Goal: Task Accomplishment & Management: Use online tool/utility

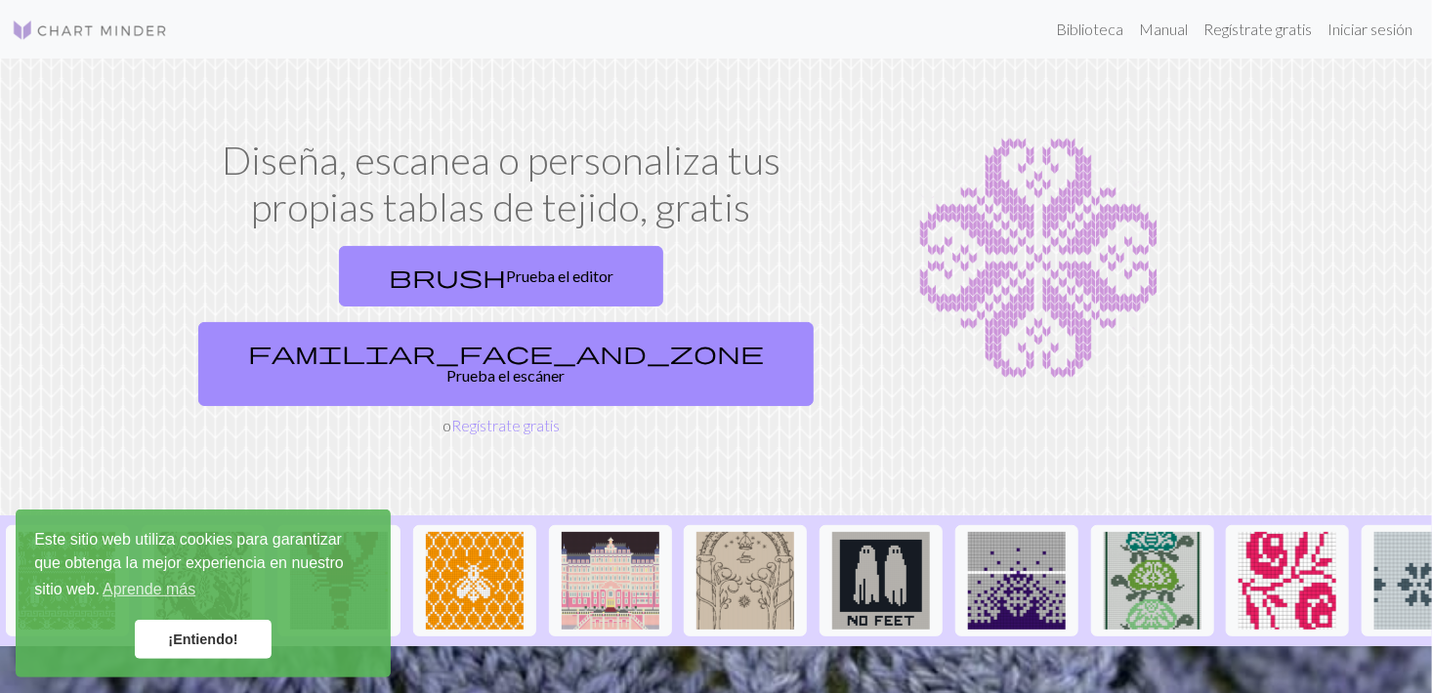
click at [247, 643] on link "¡Entiendo!" at bounding box center [203, 639] width 137 height 39
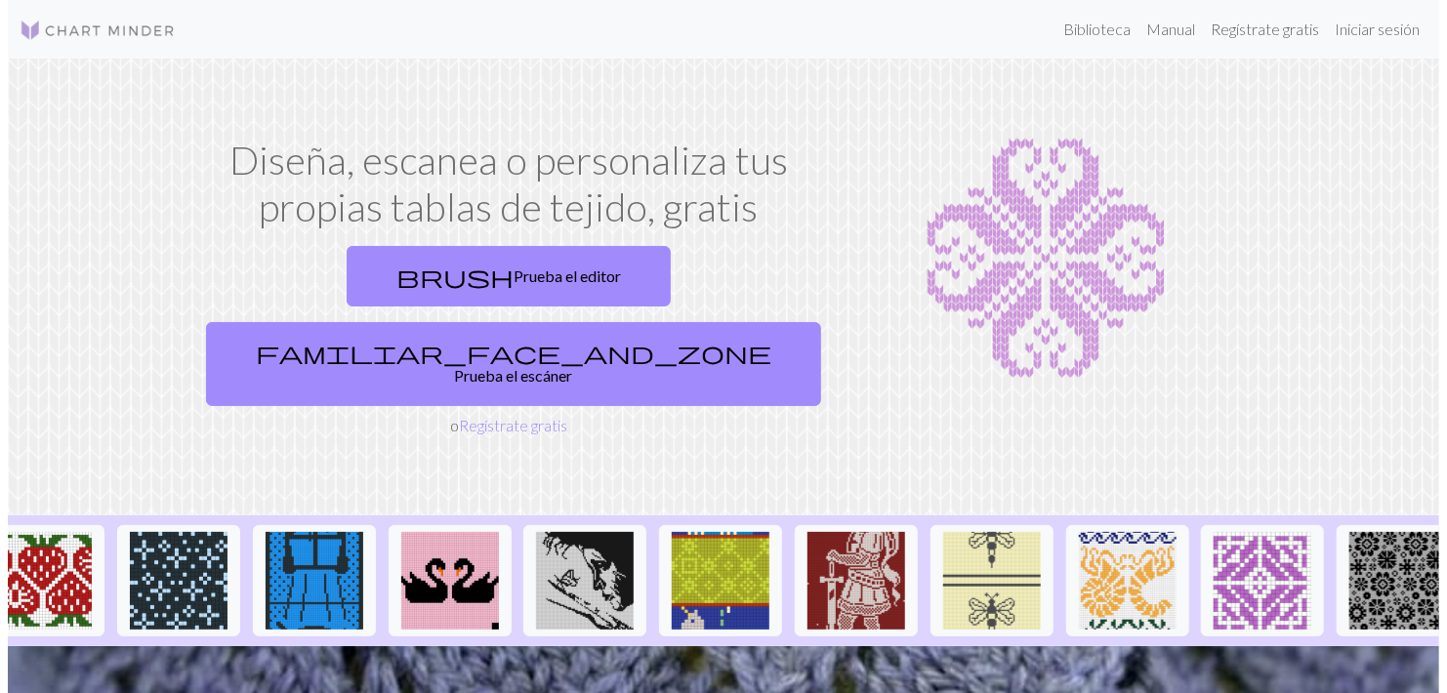
scroll to position [0, 1946]
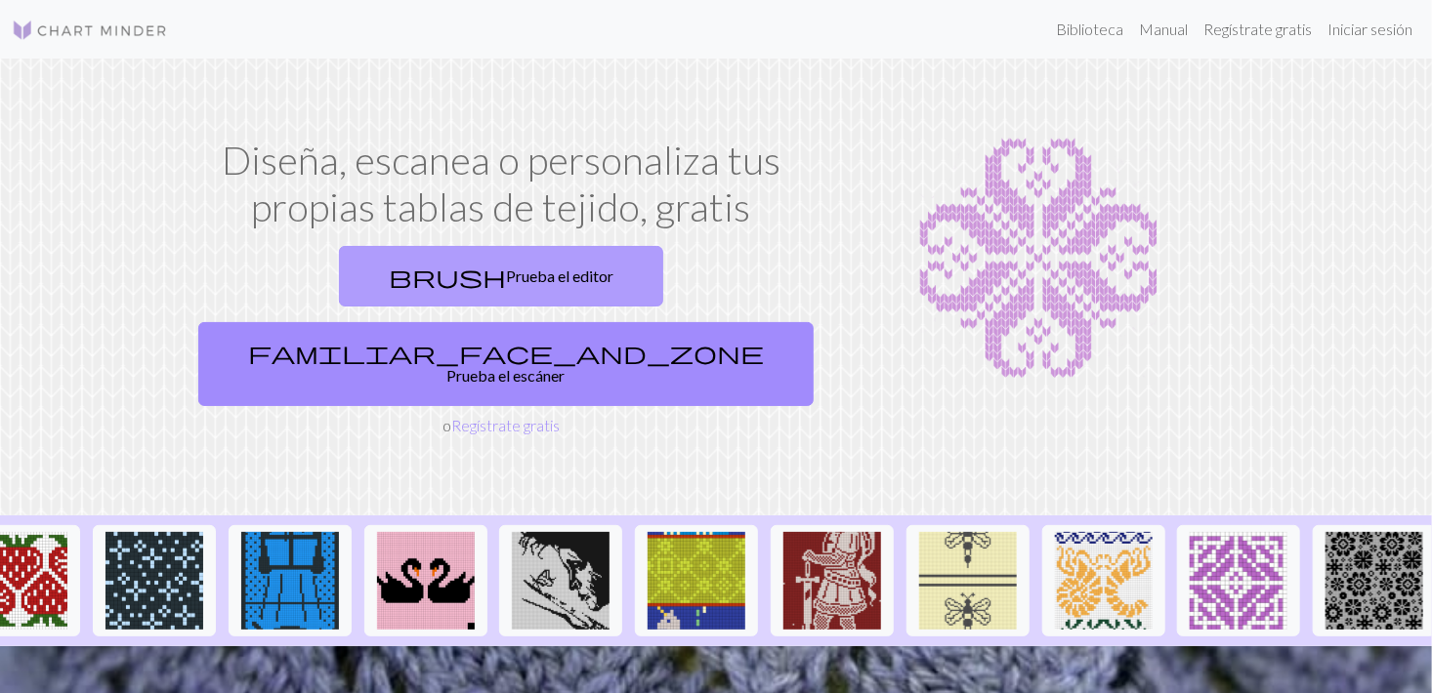
click at [506, 272] on font "Prueba el editor" at bounding box center [559, 276] width 107 height 19
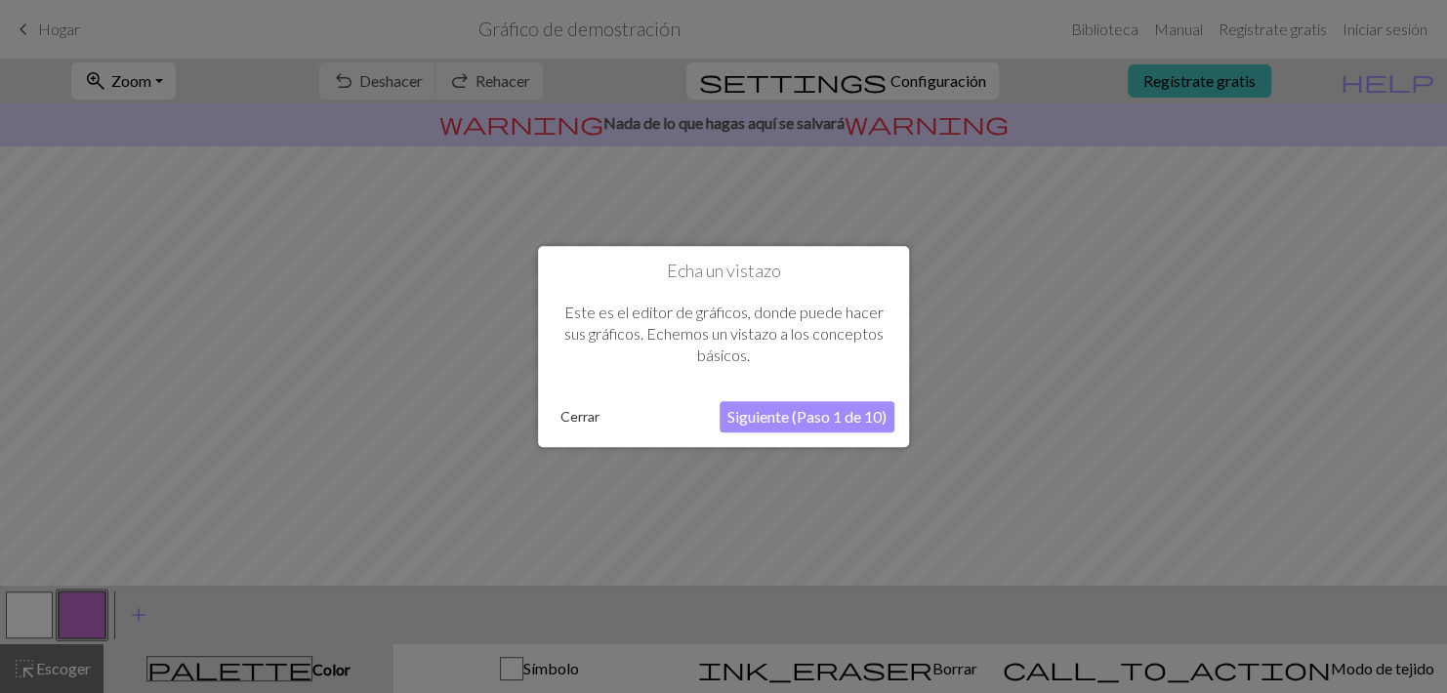
click at [817, 420] on button "Siguiente (Paso 1 de 10)" at bounding box center [807, 416] width 175 height 31
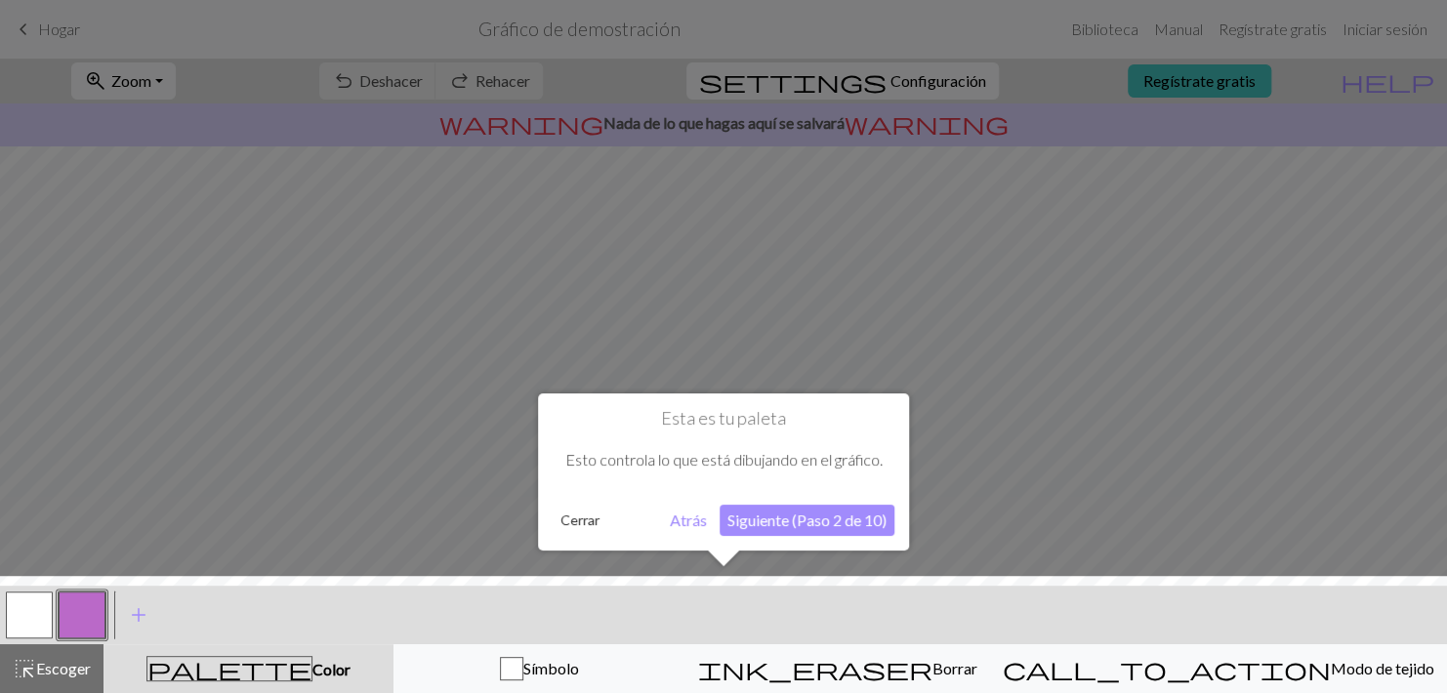
click at [767, 539] on div "Esta es tu paleta Esto controla lo que está dibujando en el gráfico. Cerrar Atr…" at bounding box center [723, 472] width 371 height 157
click at [763, 524] on button "Siguiente (Paso 2 de 10)" at bounding box center [807, 520] width 175 height 31
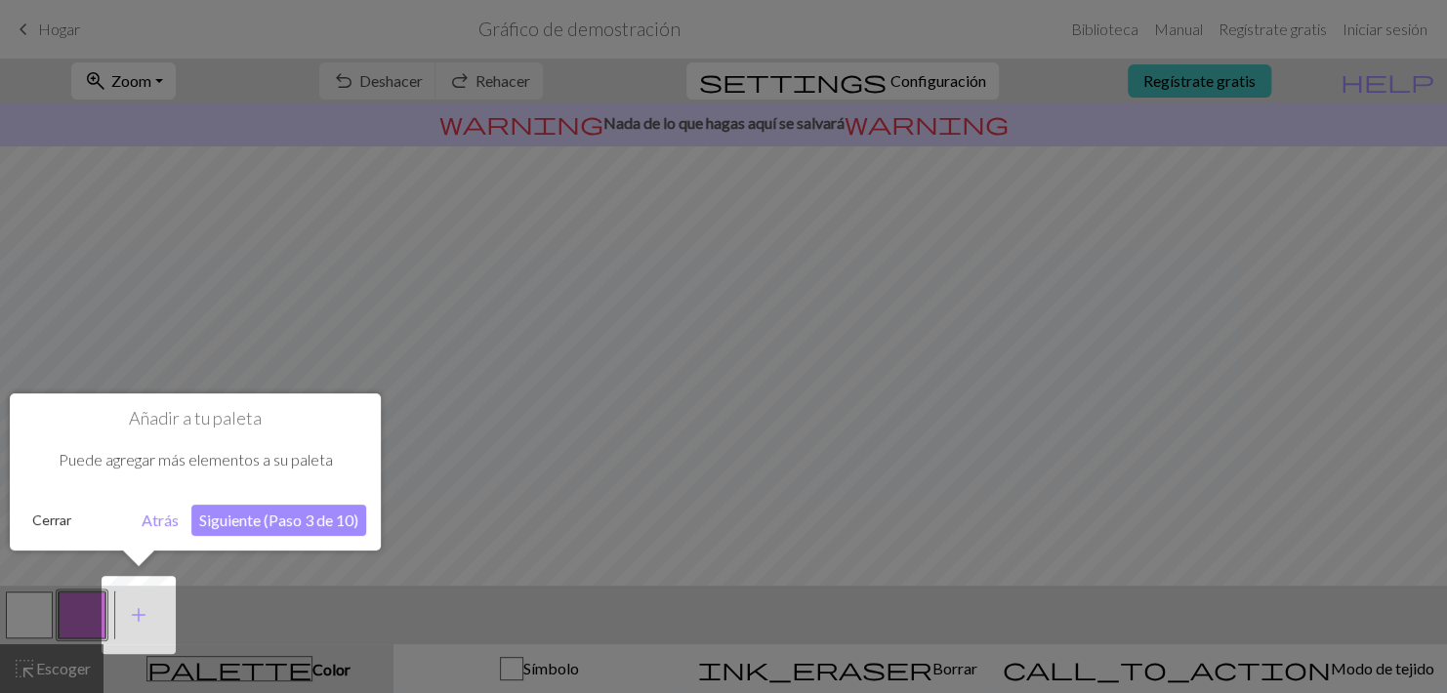
click at [211, 529] on button "Siguiente (Paso 3 de 10)" at bounding box center [278, 520] width 175 height 31
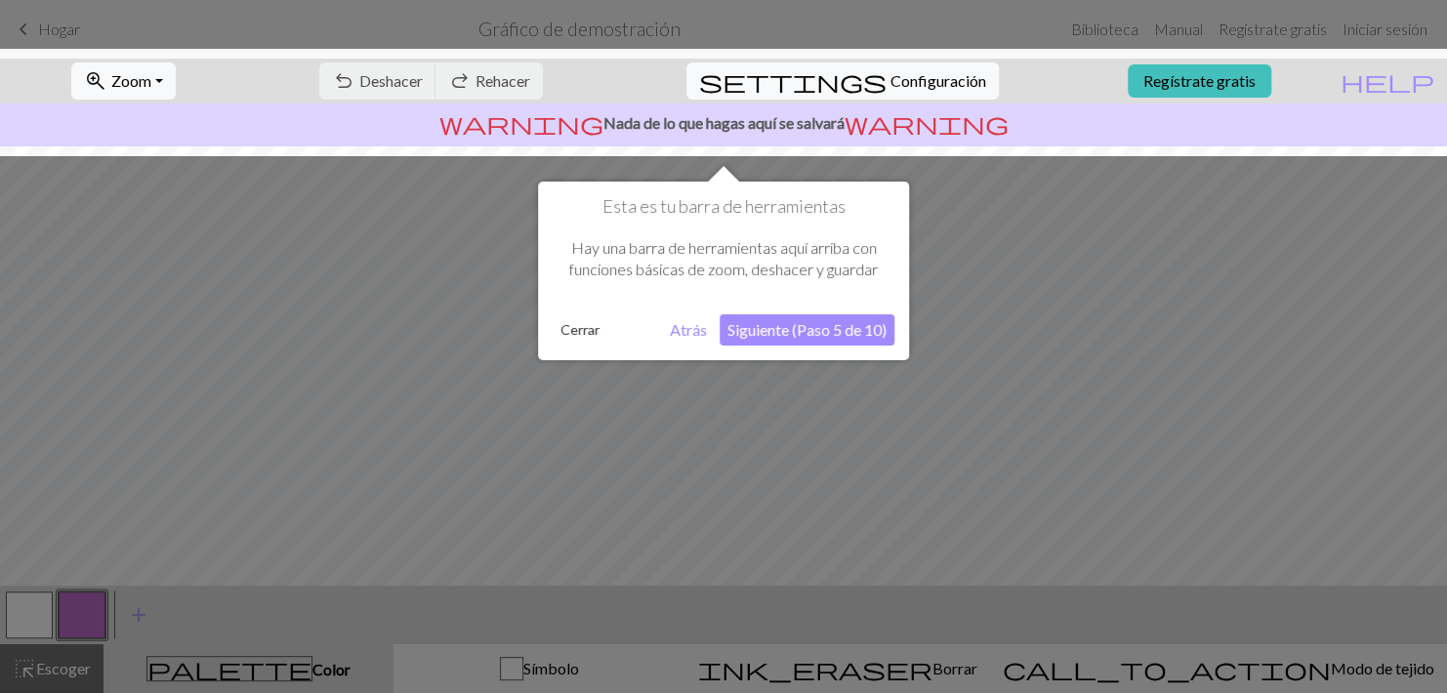
click at [845, 340] on button "Siguiente (Paso 5 de 10)" at bounding box center [807, 329] width 175 height 31
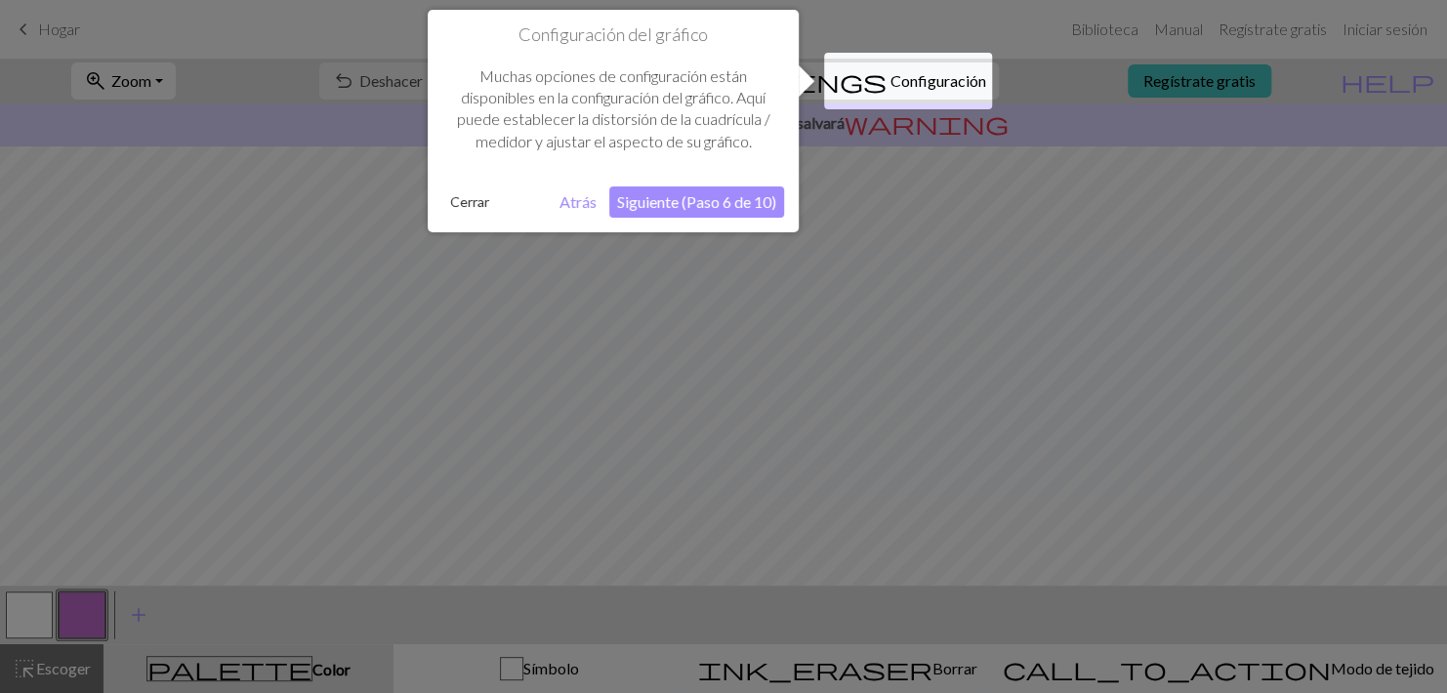
click at [729, 213] on button "Siguiente (Paso 6 de 10)" at bounding box center [696, 202] width 175 height 31
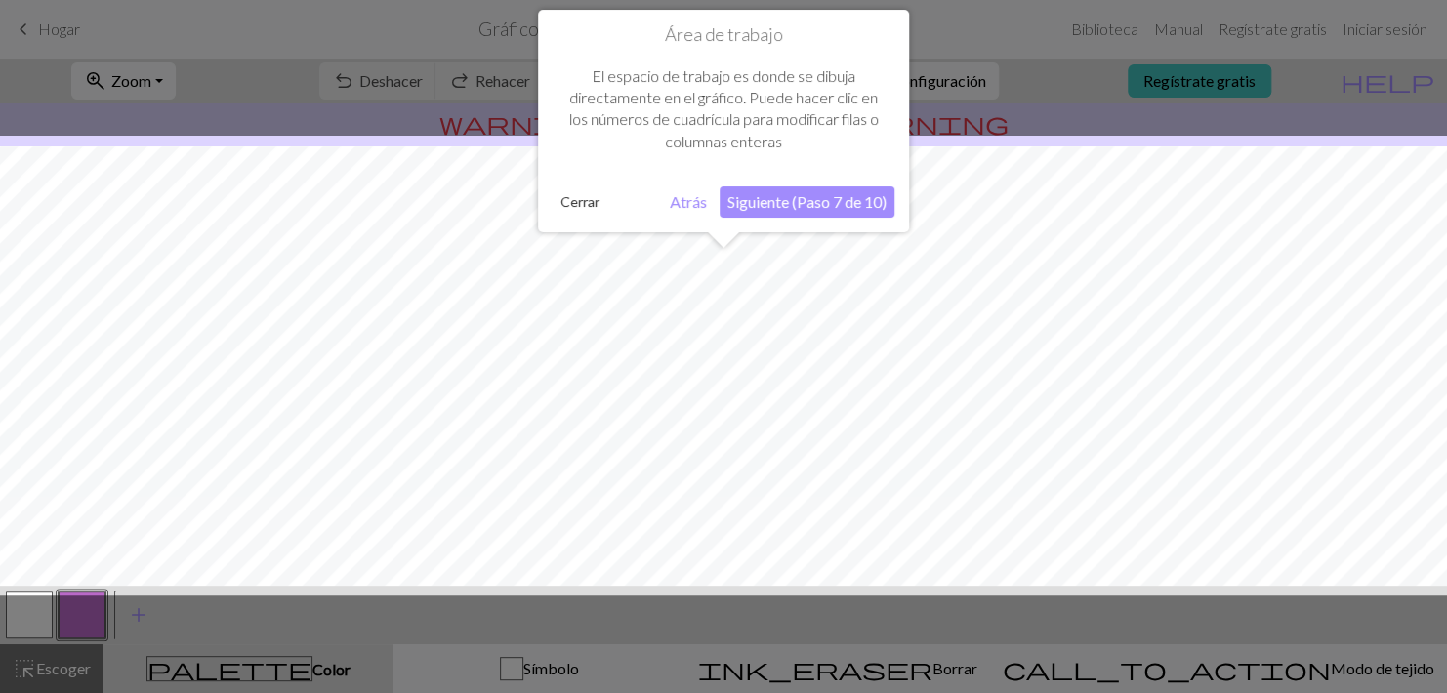
scroll to position [116, 0]
click at [812, 198] on button "Siguiente (Paso 7 de 10)" at bounding box center [807, 202] width 175 height 31
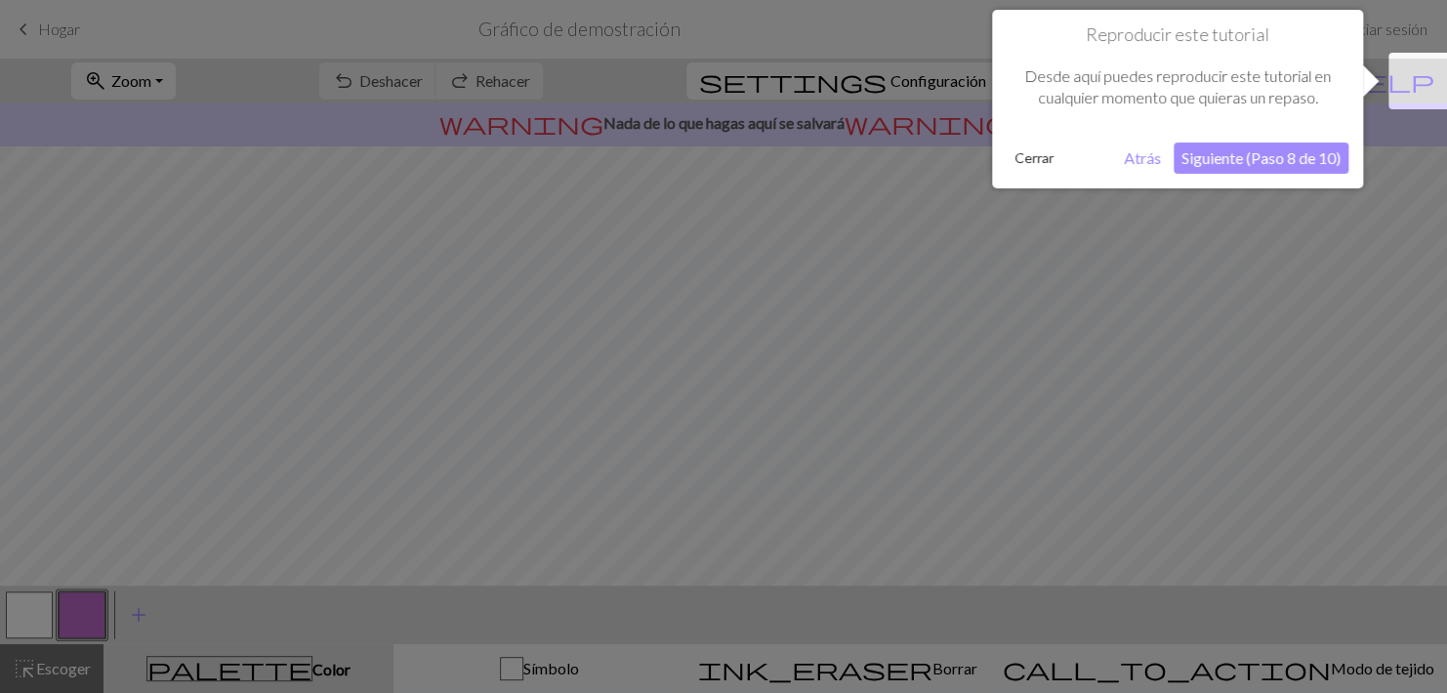
click at [1225, 162] on button "Siguiente (Paso 8 de 10)" at bounding box center [1261, 158] width 175 height 31
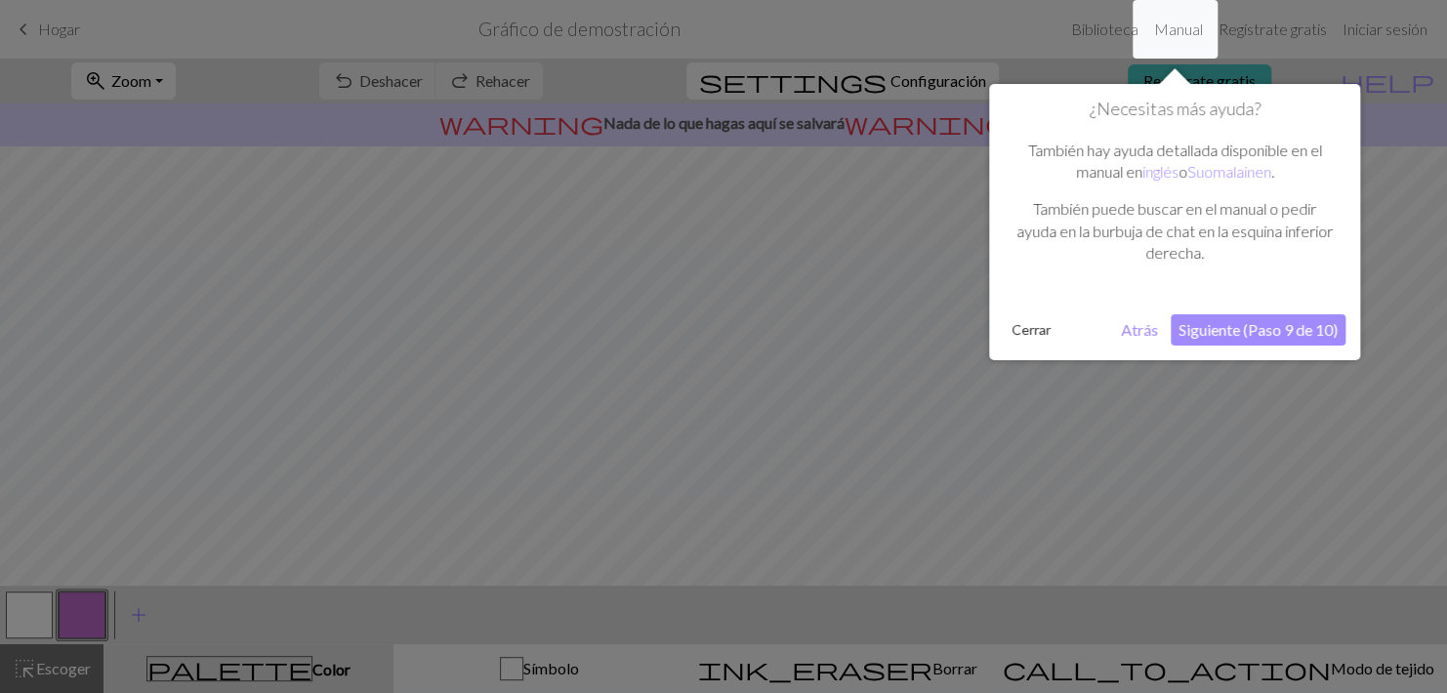
click at [1251, 347] on div "¿Necesitas más ayuda? También hay ayuda detallada disponible en el manual en in…" at bounding box center [1174, 222] width 371 height 276
click at [1243, 329] on button "Siguiente (Paso 9 de 10)" at bounding box center [1258, 329] width 175 height 31
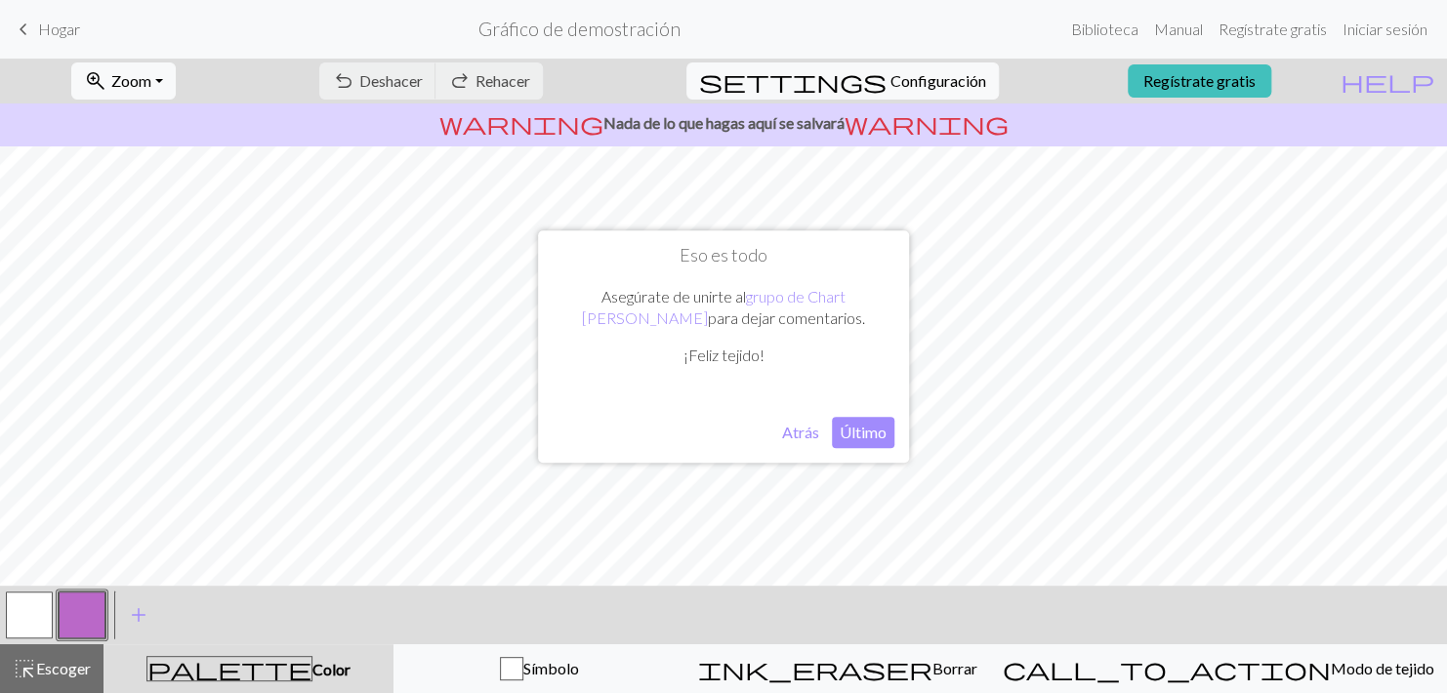
click at [860, 437] on button "Último" at bounding box center [863, 432] width 62 height 31
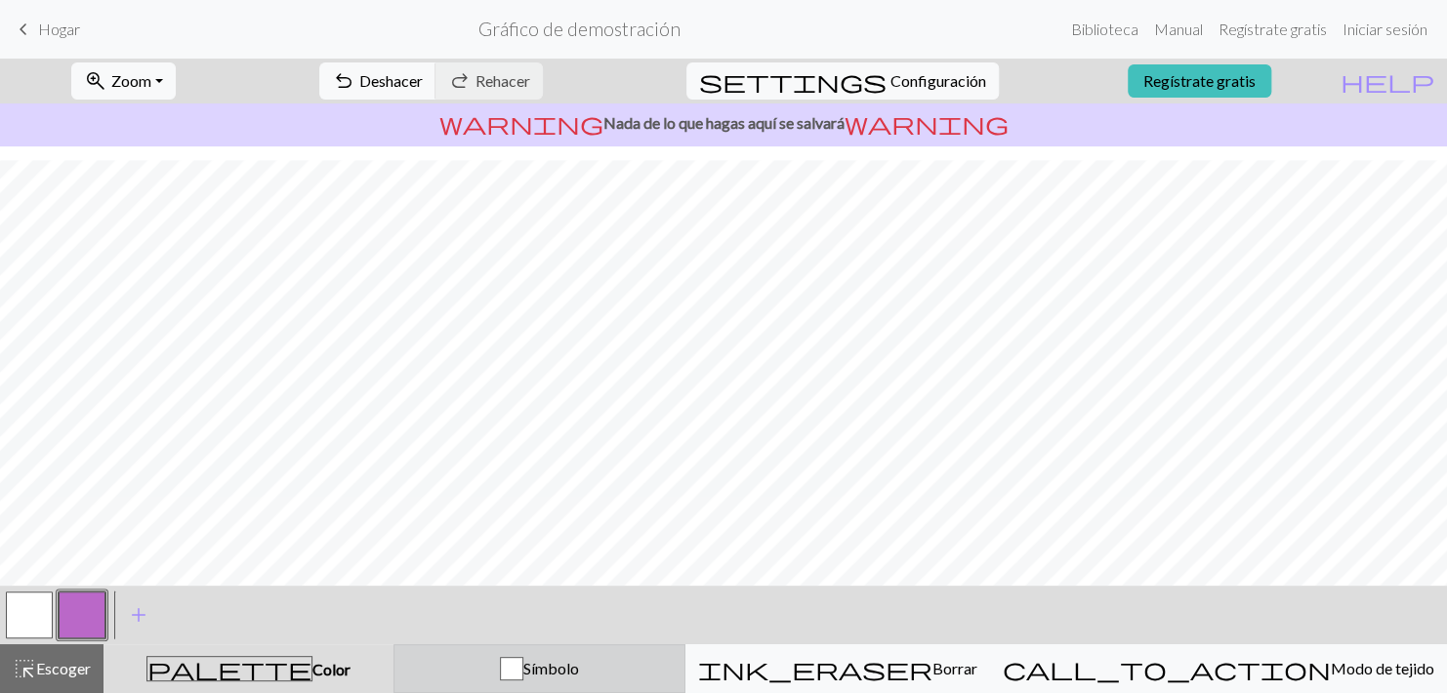
click at [579, 670] on span "Símbolo" at bounding box center [551, 668] width 56 height 19
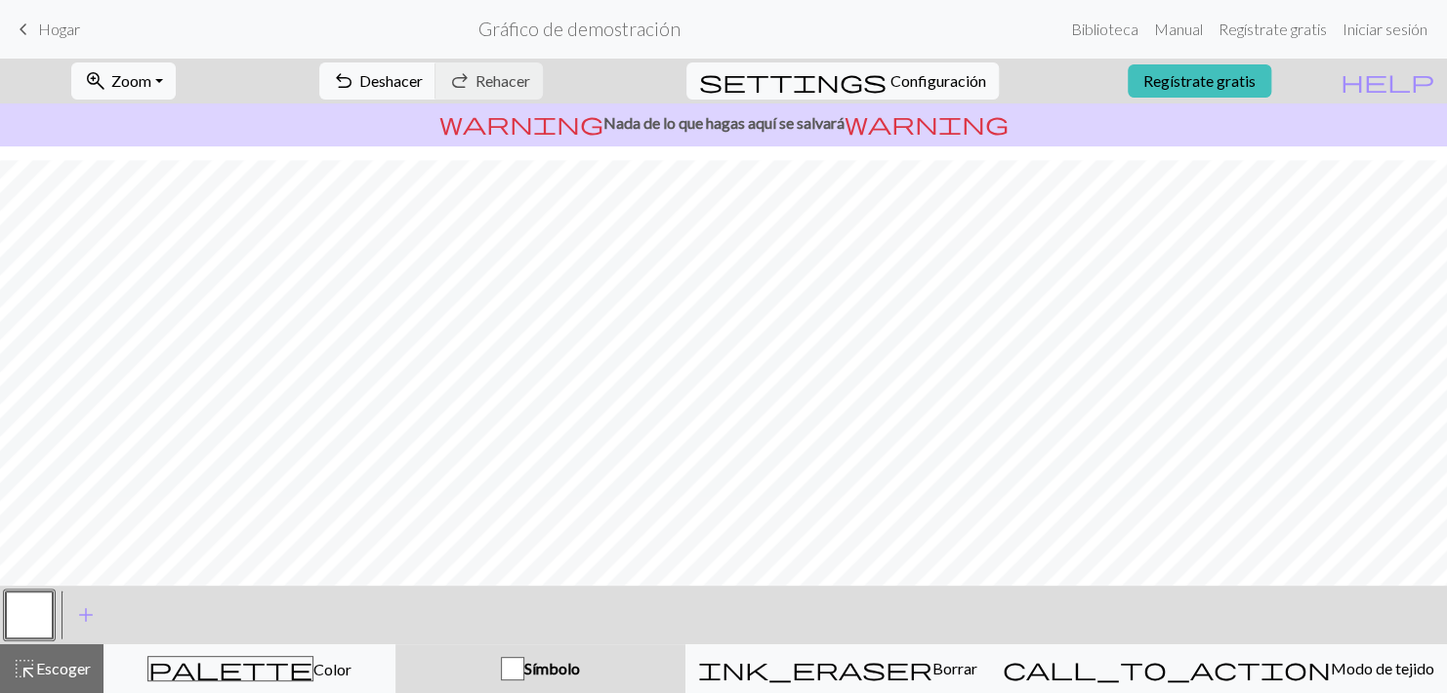
click at [32, 627] on button "button" at bounding box center [29, 615] width 47 height 47
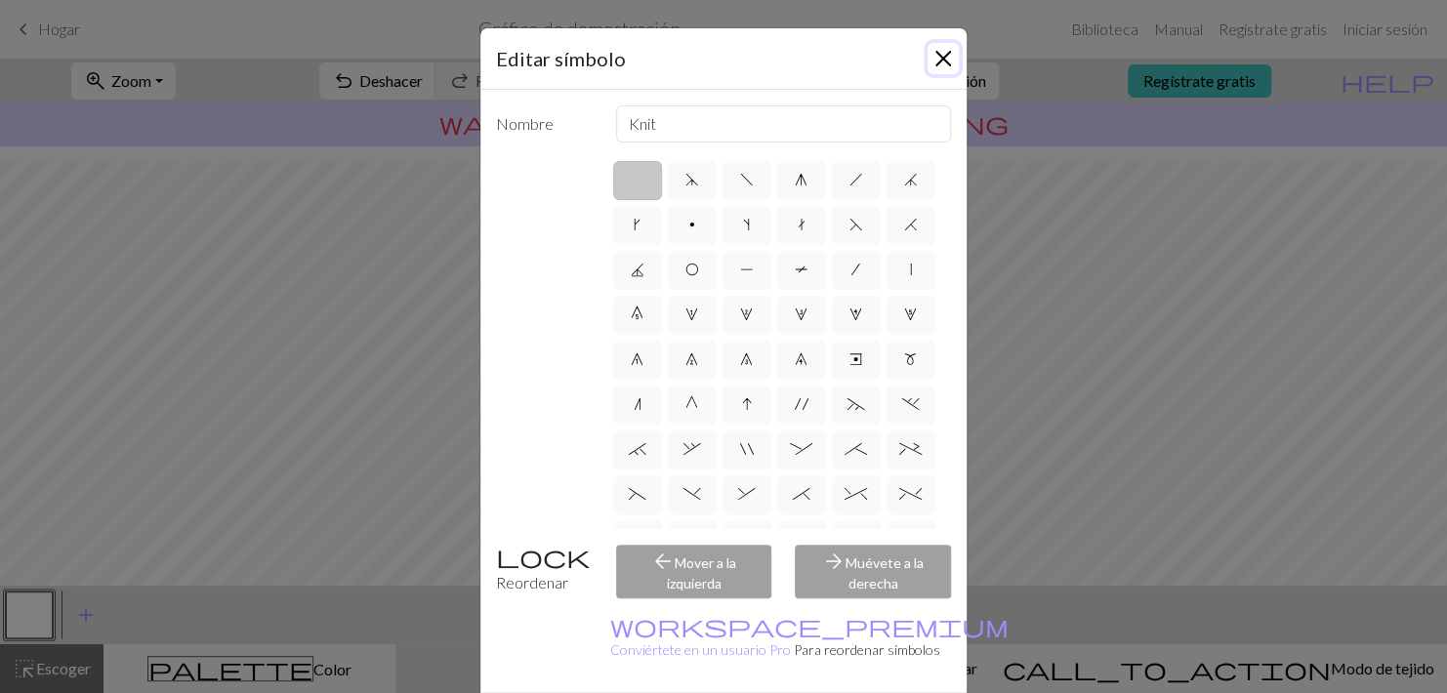
click at [935, 71] on button "Cerrar" at bounding box center [943, 58] width 31 height 31
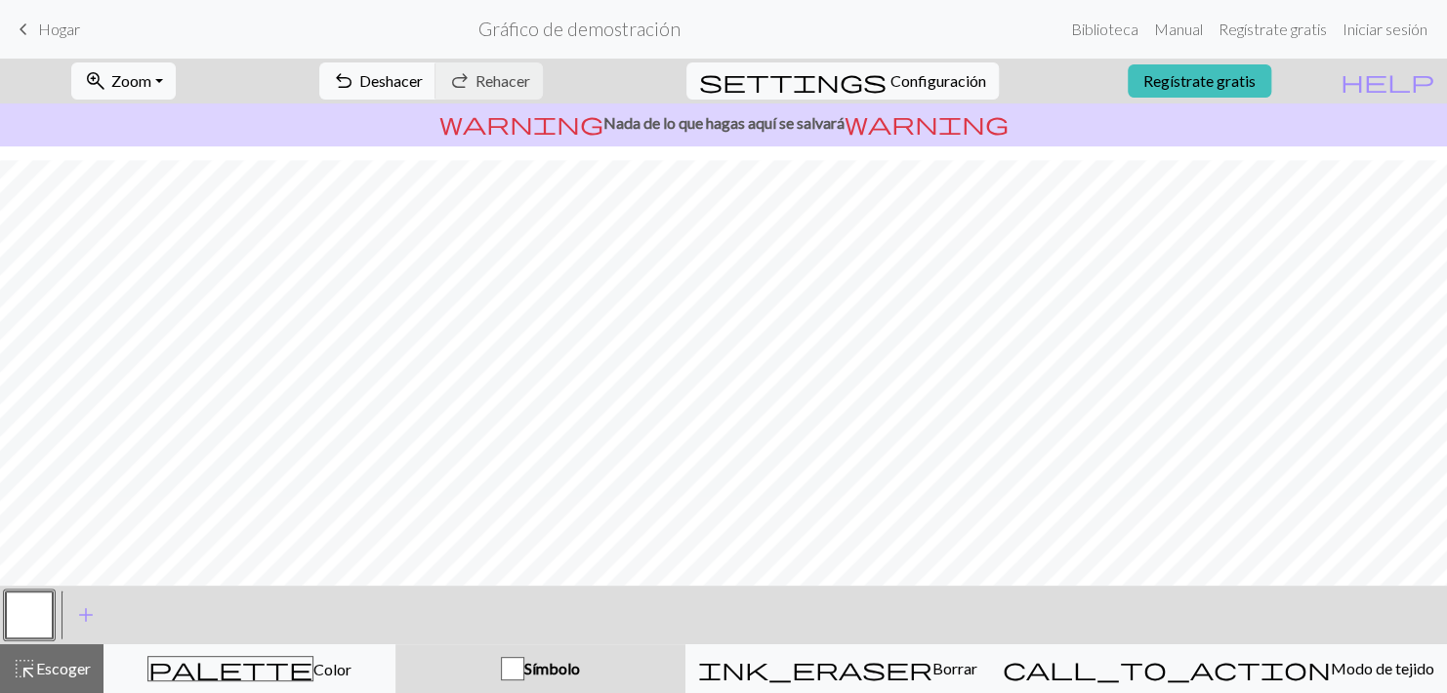
click at [41, 619] on button "button" at bounding box center [29, 615] width 47 height 47
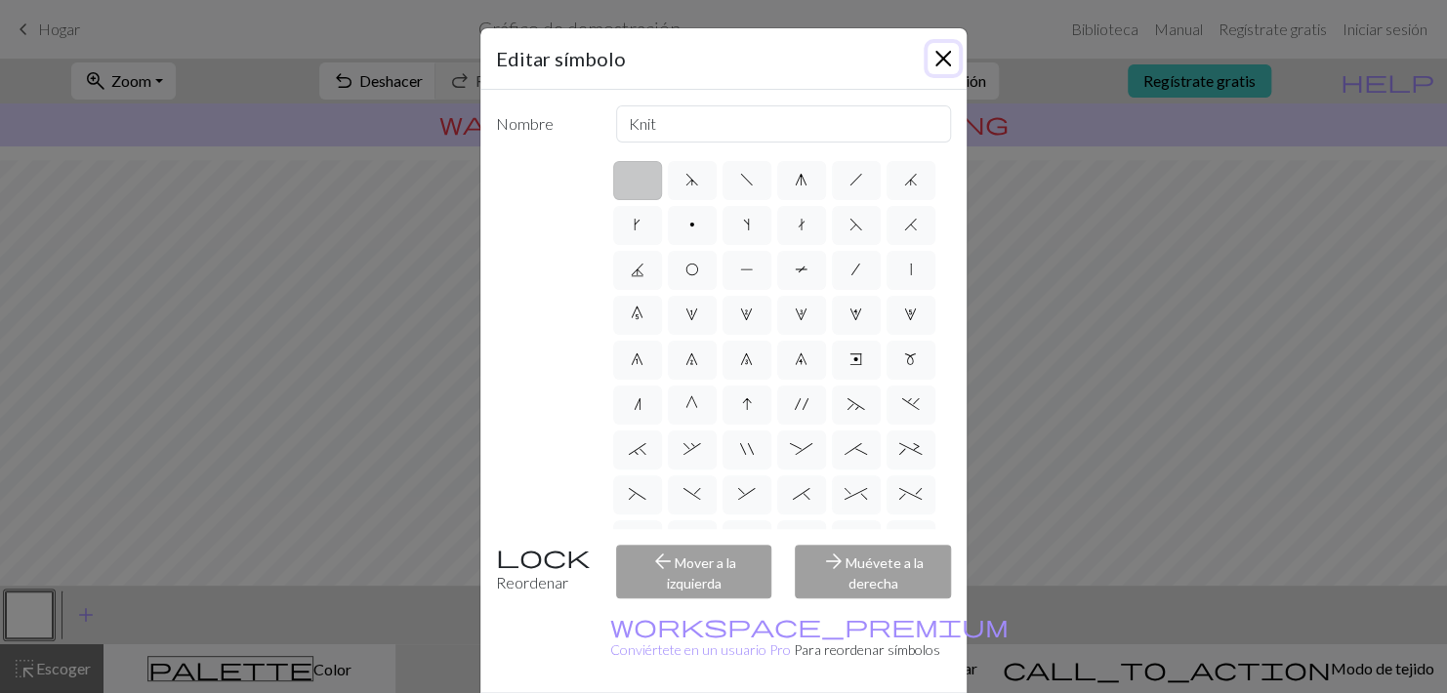
click at [928, 62] on button "Cerrar" at bounding box center [943, 58] width 31 height 31
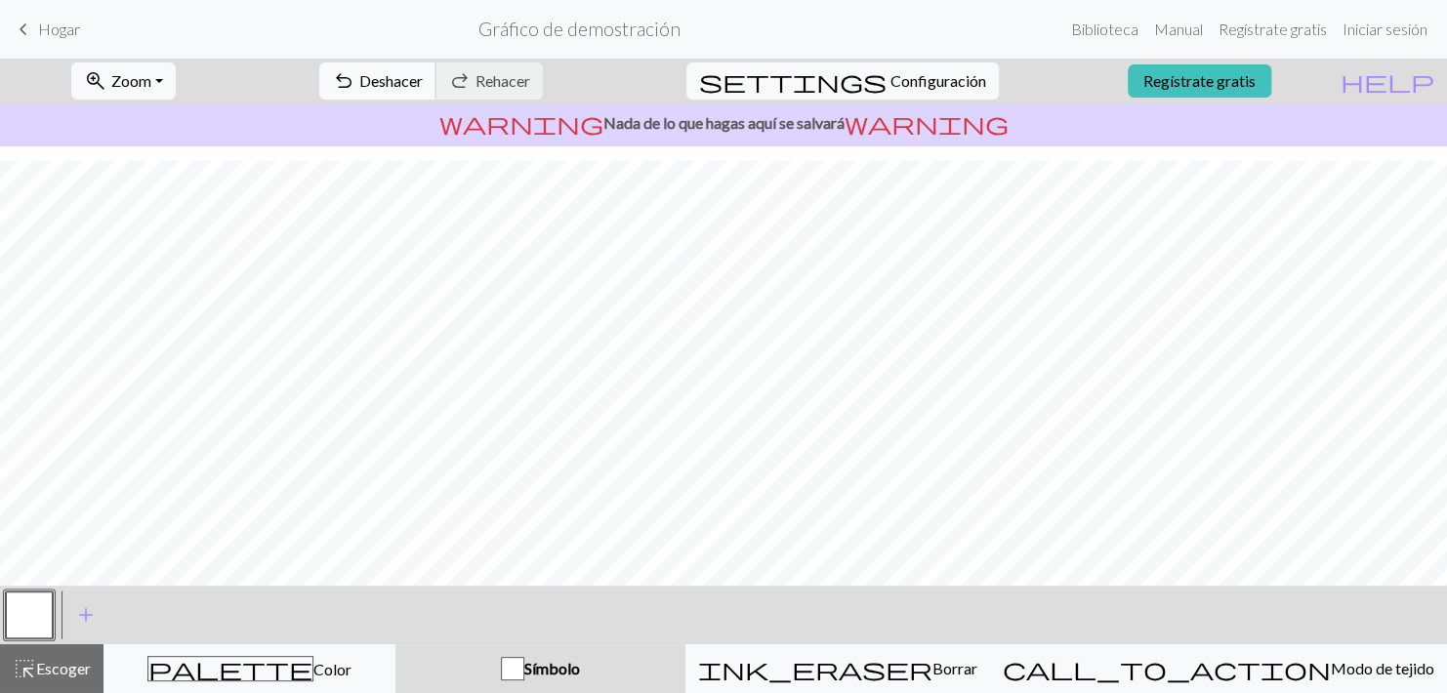
click at [423, 76] on span "Deshacer" at bounding box center [390, 80] width 63 height 19
click at [1216, 92] on link "Regístrate gratis" at bounding box center [1200, 80] width 144 height 33
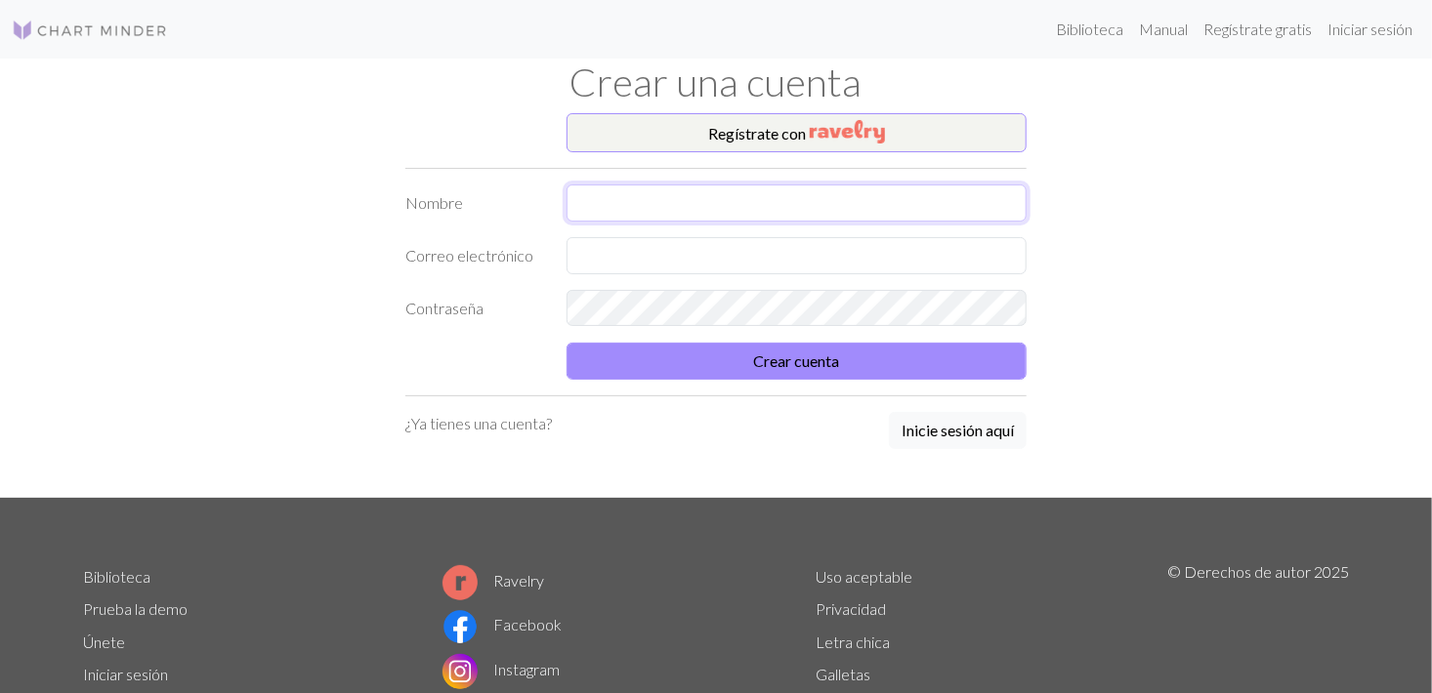
click at [716, 198] on input "text" at bounding box center [796, 203] width 460 height 37
type input "[PERSON_NAME]"
click at [813, 264] on input "text" at bounding box center [796, 255] width 460 height 37
type input "[EMAIL_ADDRESS][DOMAIN_NAME]"
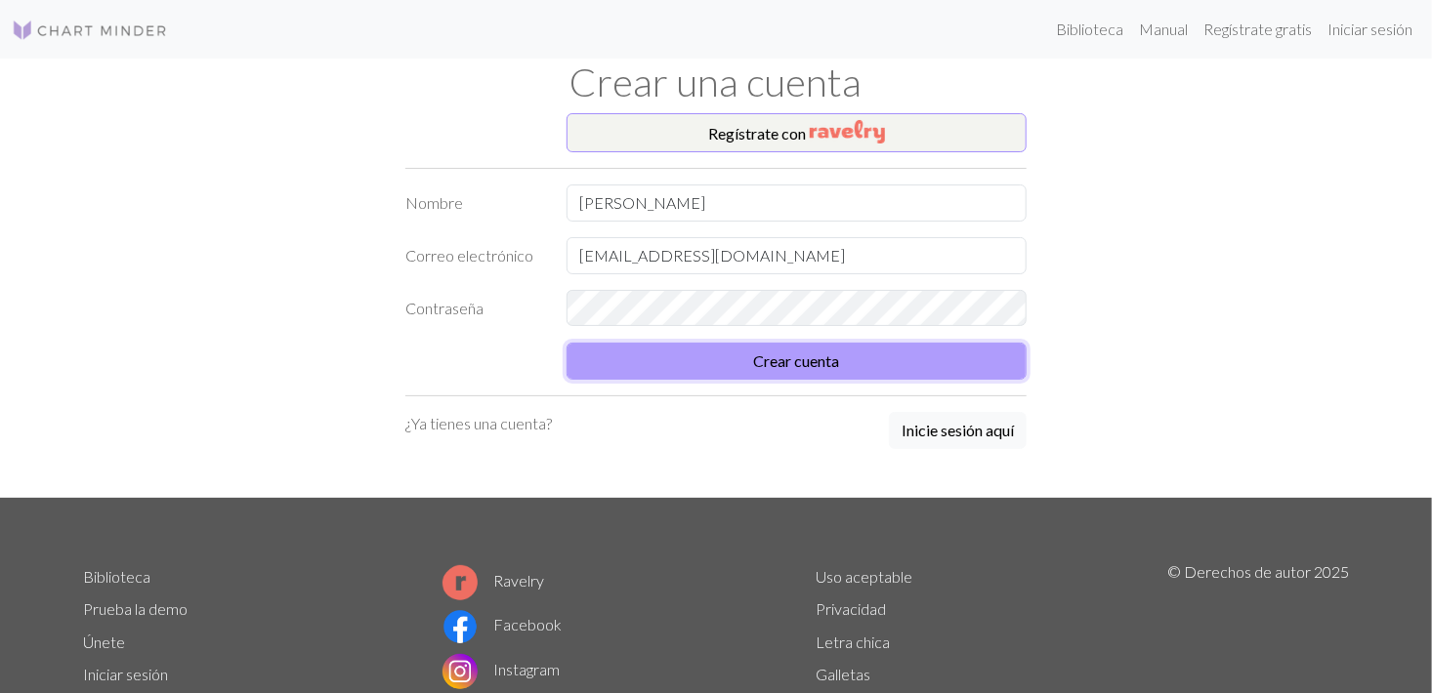
click at [966, 358] on button "Crear cuenta" at bounding box center [796, 361] width 460 height 37
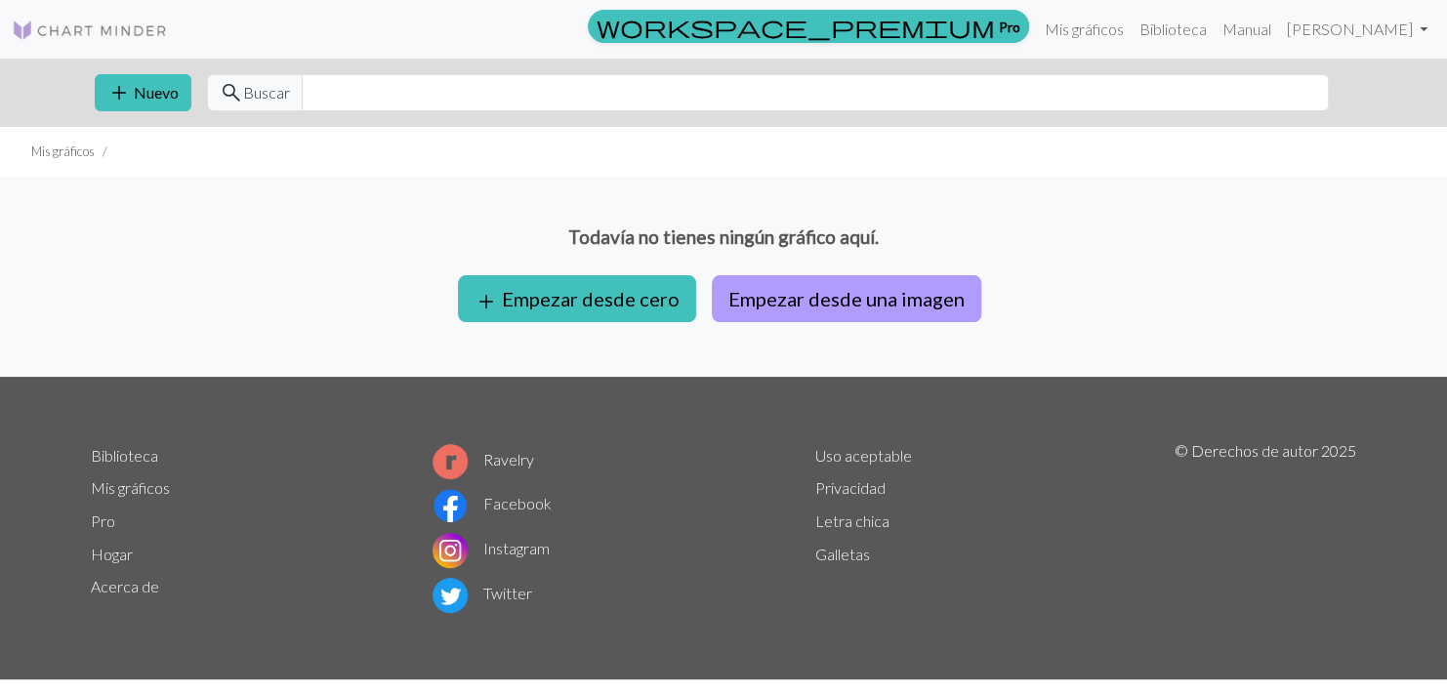
click at [868, 307] on button "Empezar desde una imagen" at bounding box center [847, 298] width 270 height 47
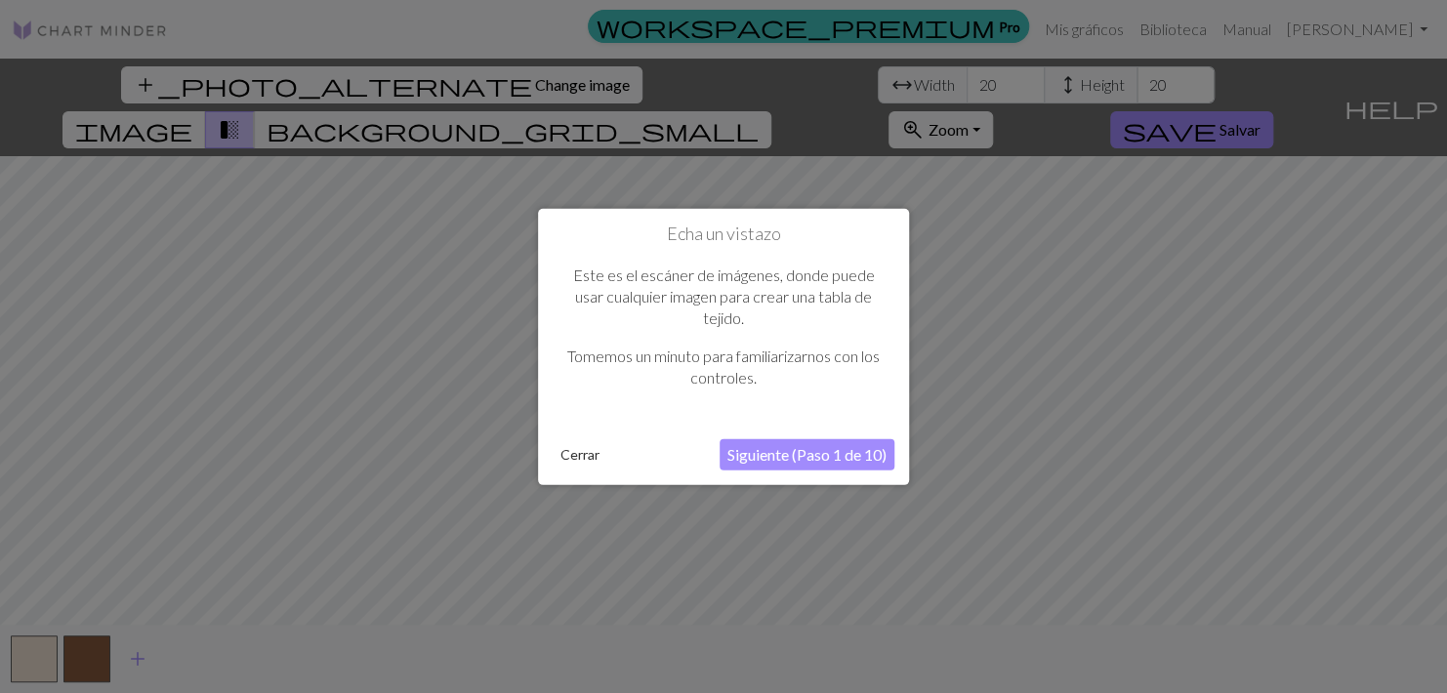
click at [800, 459] on button "Siguiente (Paso 1 de 10)" at bounding box center [807, 453] width 175 height 31
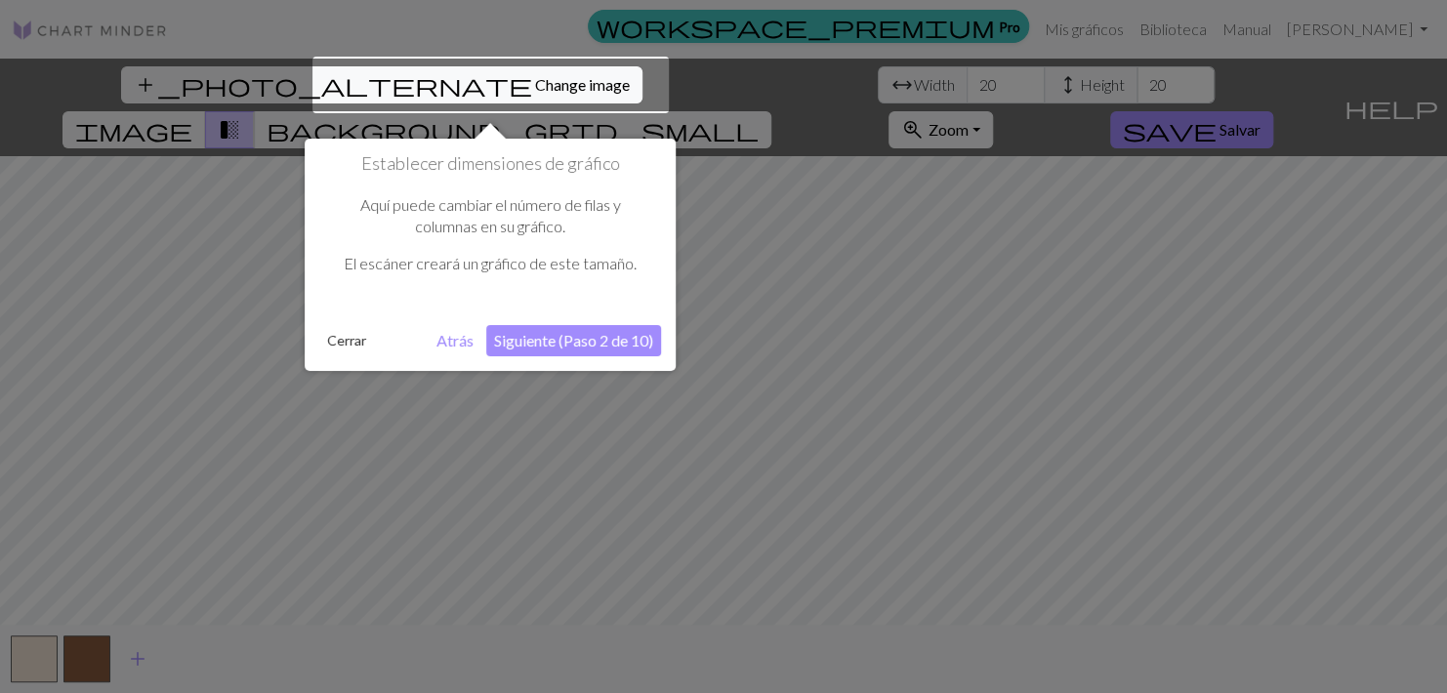
click at [536, 346] on button "Siguiente (Paso 2 de 10)" at bounding box center [573, 340] width 175 height 31
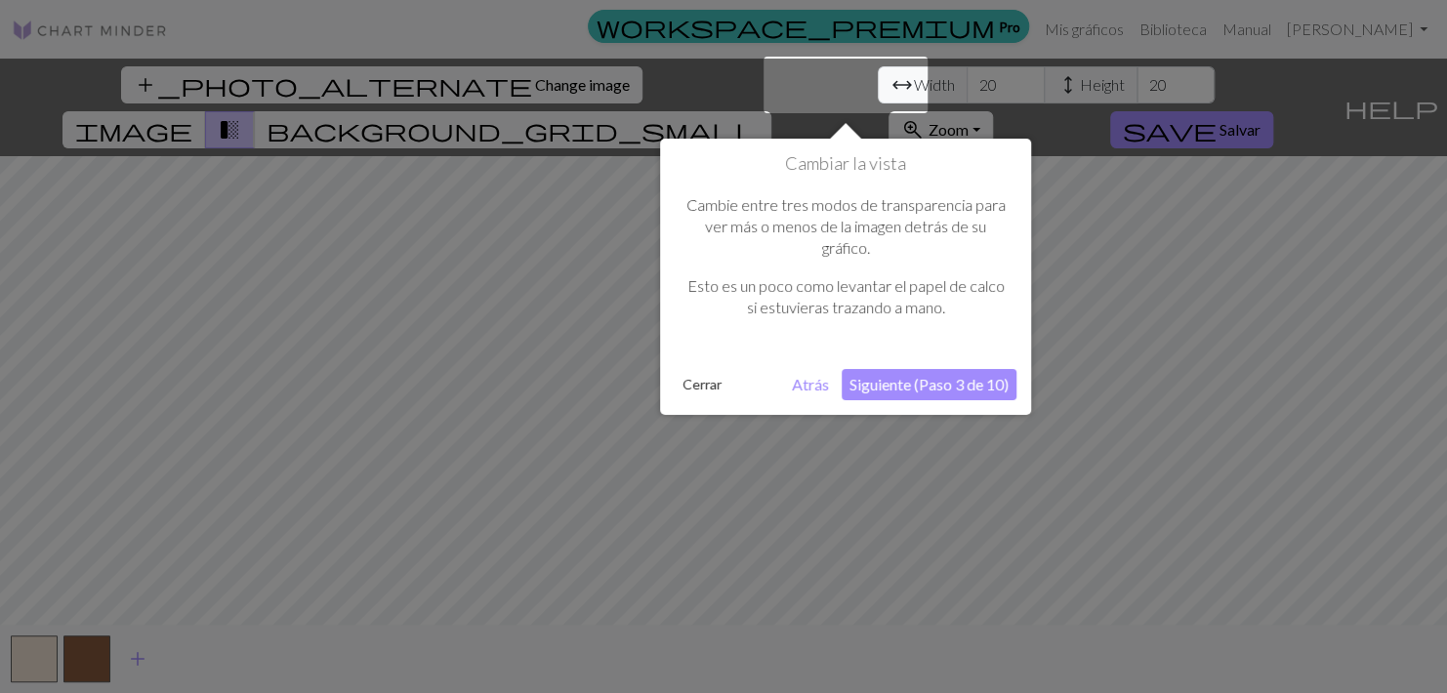
click at [930, 396] on button "Siguiente (Paso 3 de 10)" at bounding box center [929, 384] width 175 height 31
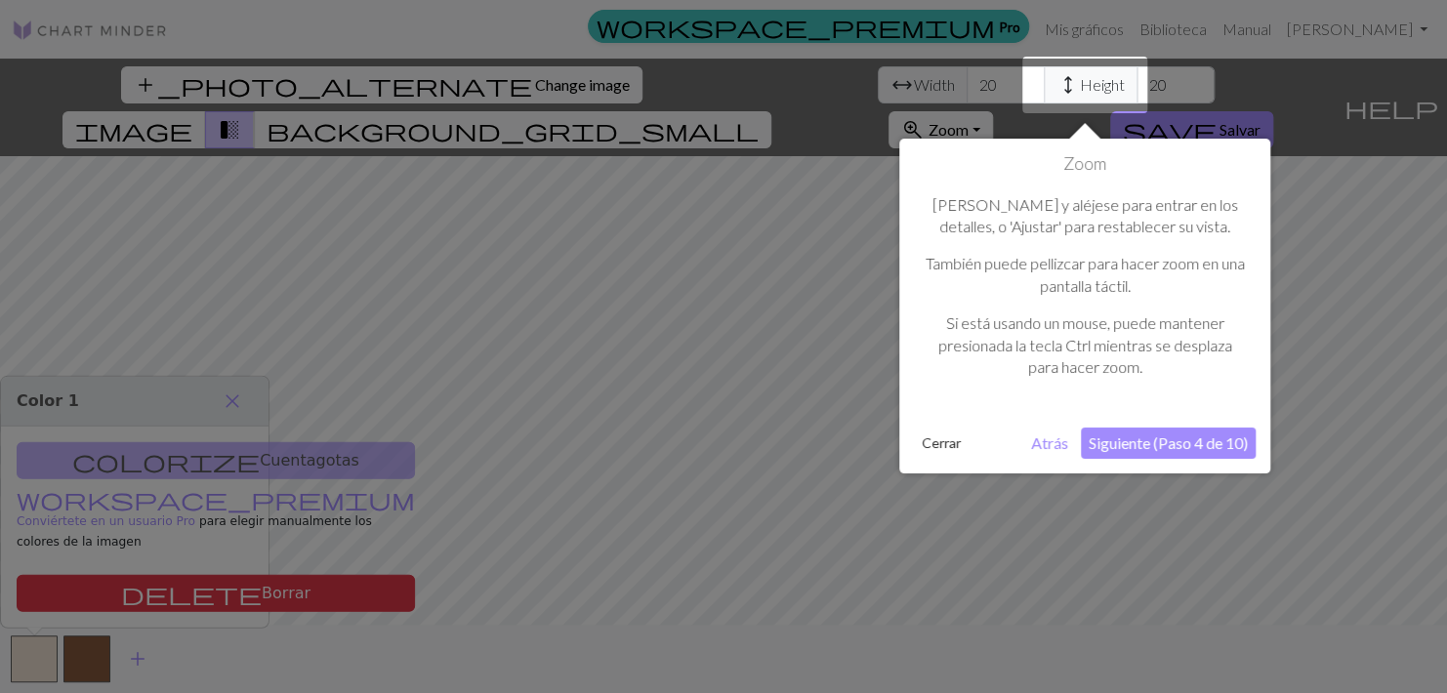
click at [1120, 442] on button "Siguiente (Paso 4 de 10)" at bounding box center [1168, 443] width 175 height 31
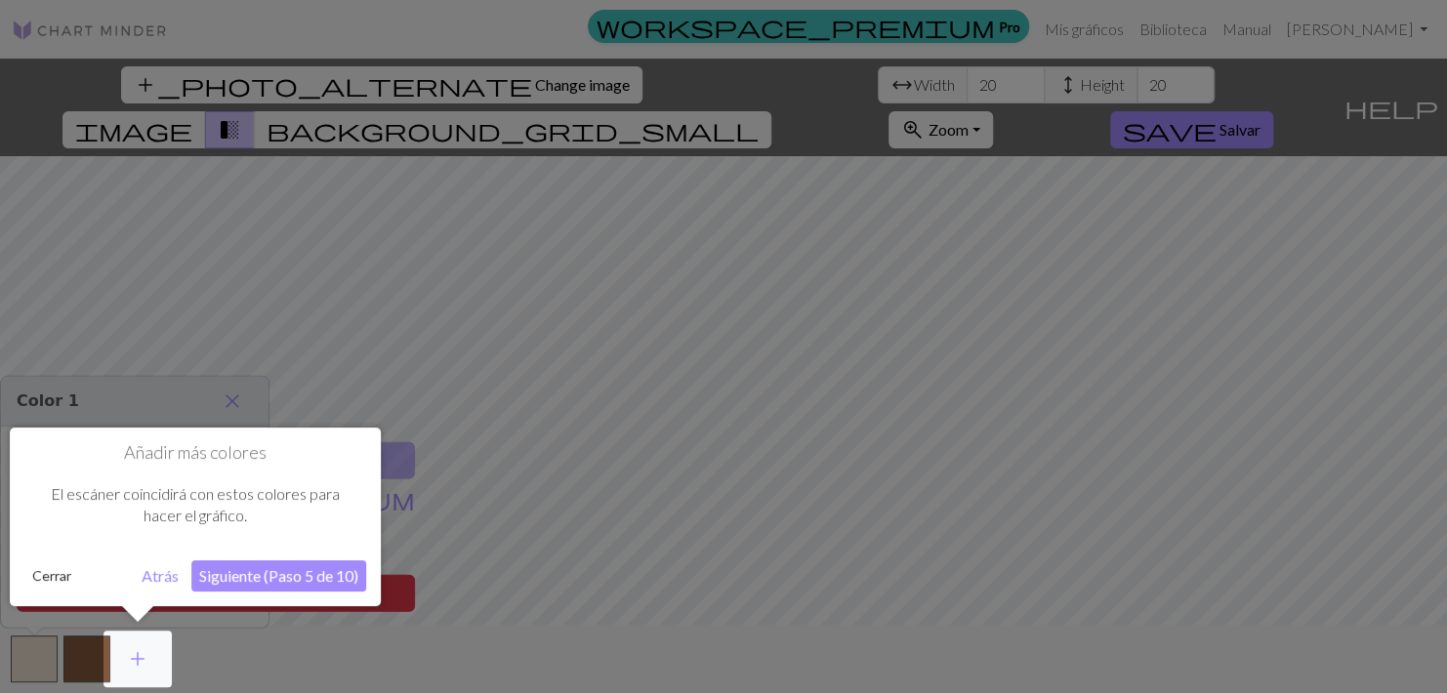
click at [322, 571] on button "Siguiente (Paso 5 de 10)" at bounding box center [278, 576] width 175 height 31
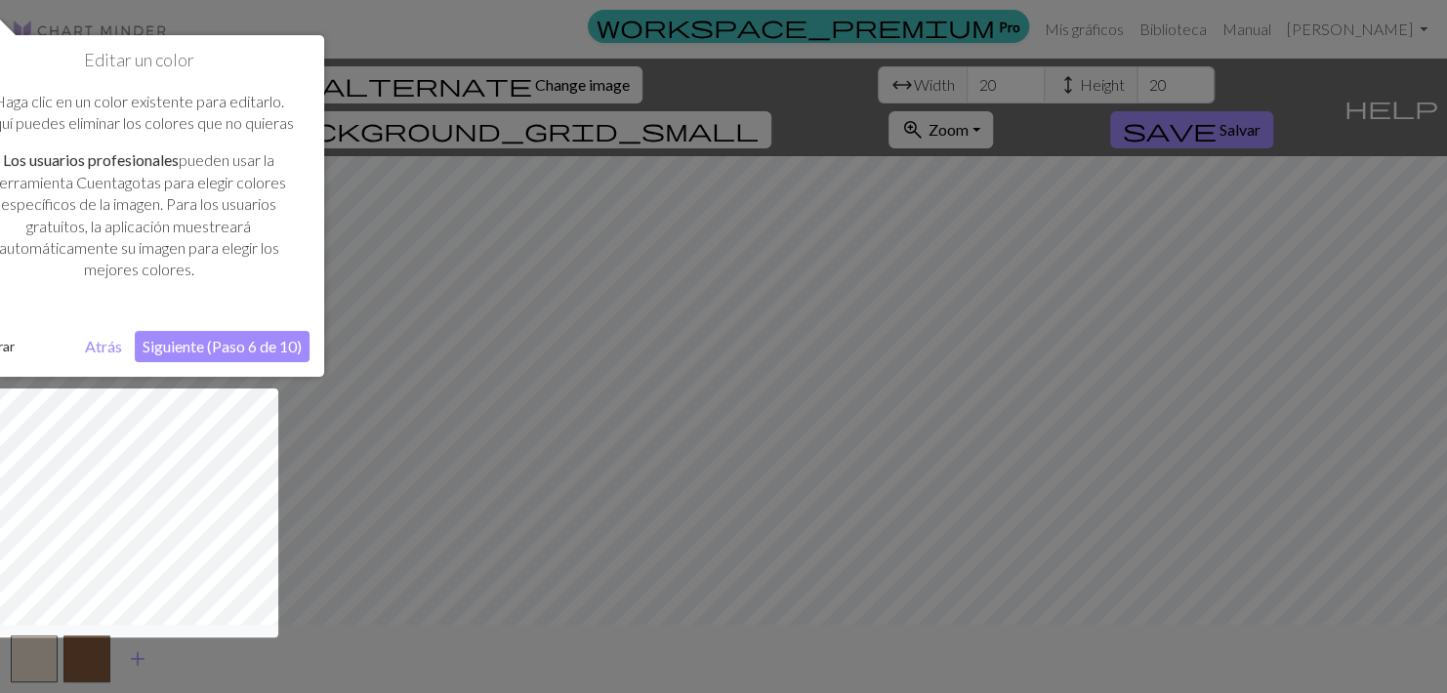
click at [235, 346] on button "Siguiente (Paso 6 de 10)" at bounding box center [222, 346] width 175 height 31
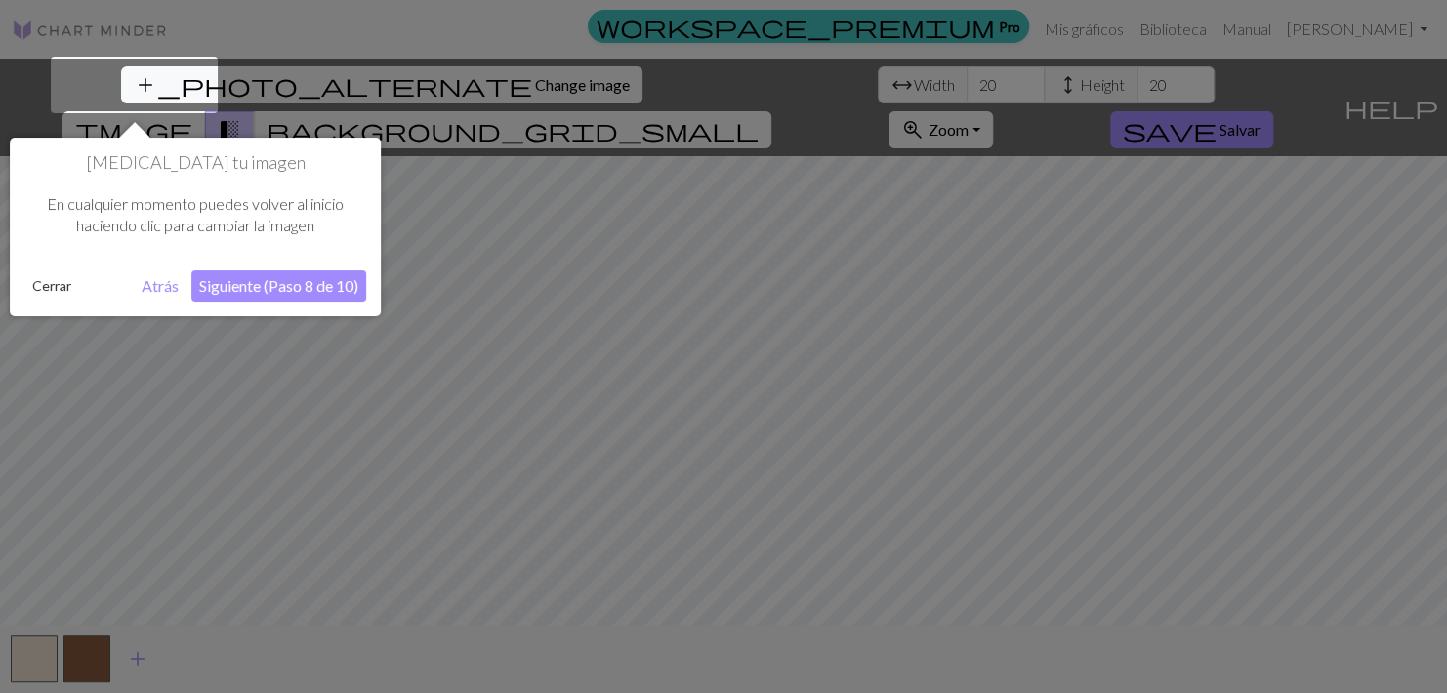
click at [243, 288] on button "Siguiente (Paso 8 de 10)" at bounding box center [278, 286] width 175 height 31
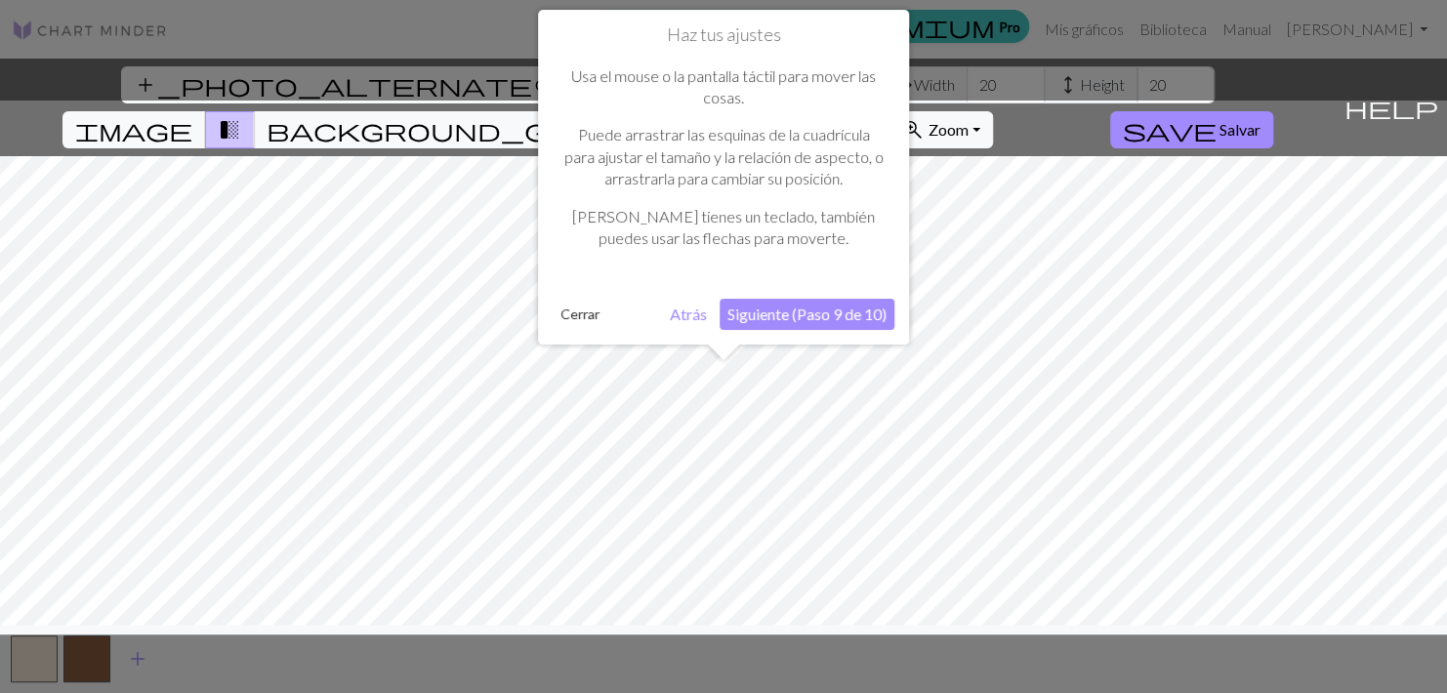
click at [826, 319] on button "Siguiente (Paso 9 de 10)" at bounding box center [807, 314] width 175 height 31
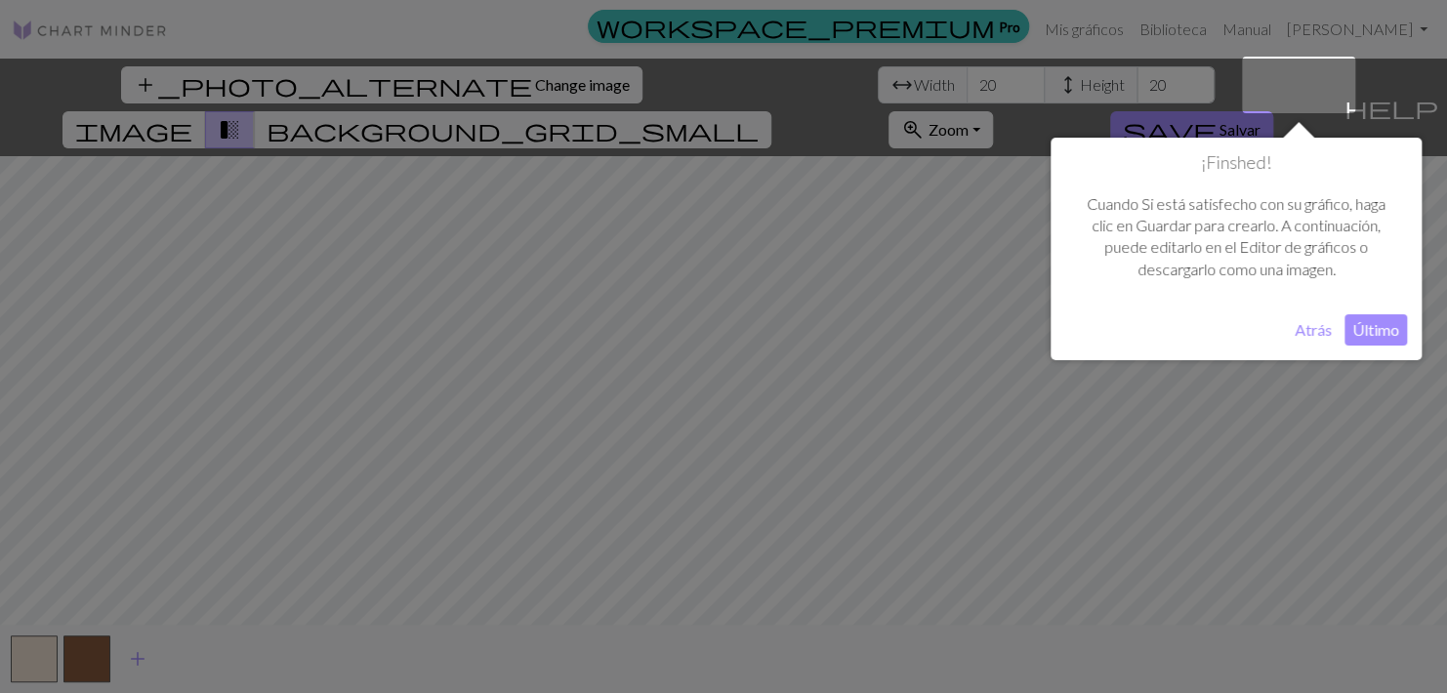
click at [1391, 330] on button "Último" at bounding box center [1376, 329] width 62 height 31
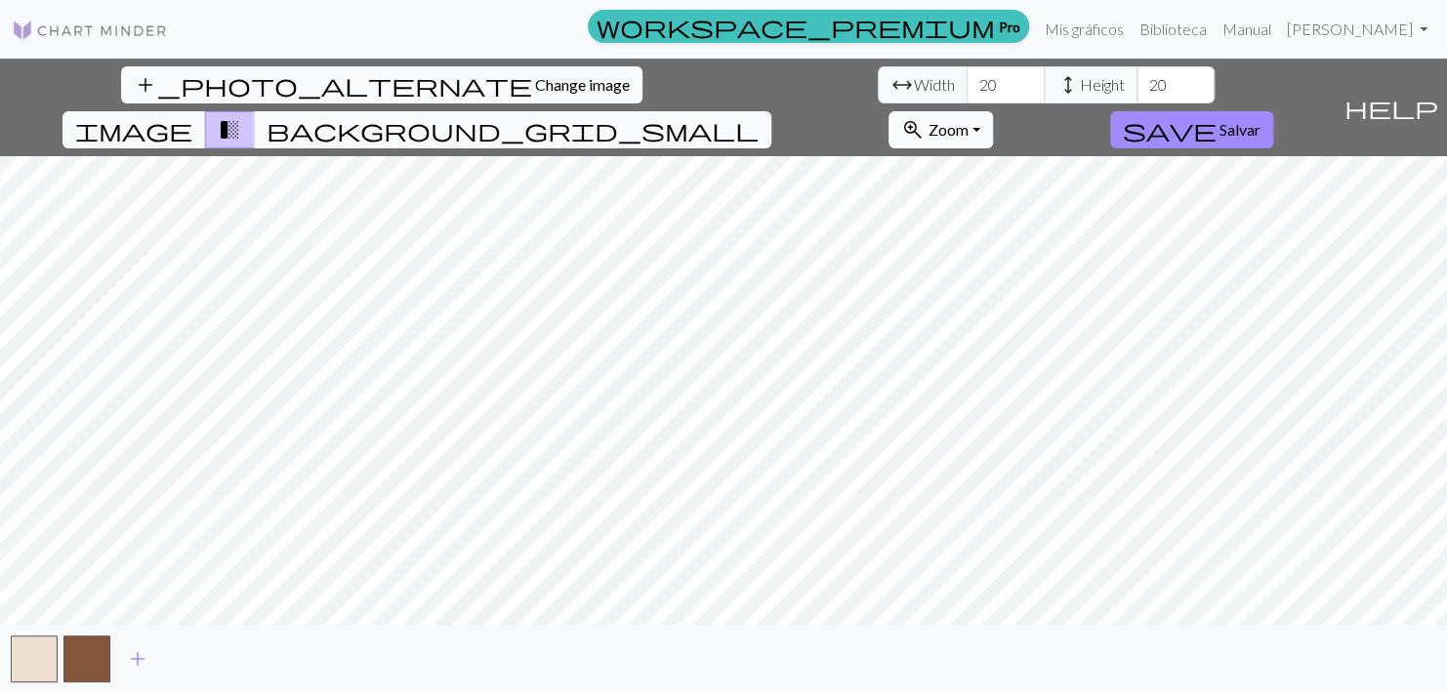
click at [969, 120] on span "Zoom" at bounding box center [949, 129] width 40 height 19
click at [1044, 299] on button "100%" at bounding box center [967, 314] width 154 height 31
click at [736, 76] on div "add_photo_alternate Change image arrow_range Width 20 height Height 20 image tr…" at bounding box center [723, 376] width 1447 height 635
click at [743, 102] on div "add_photo_alternate Change image arrow_range Width 20 height Height 20 image tr…" at bounding box center [723, 376] width 1447 height 635
click at [967, 85] on input "19" at bounding box center [1006, 84] width 78 height 37
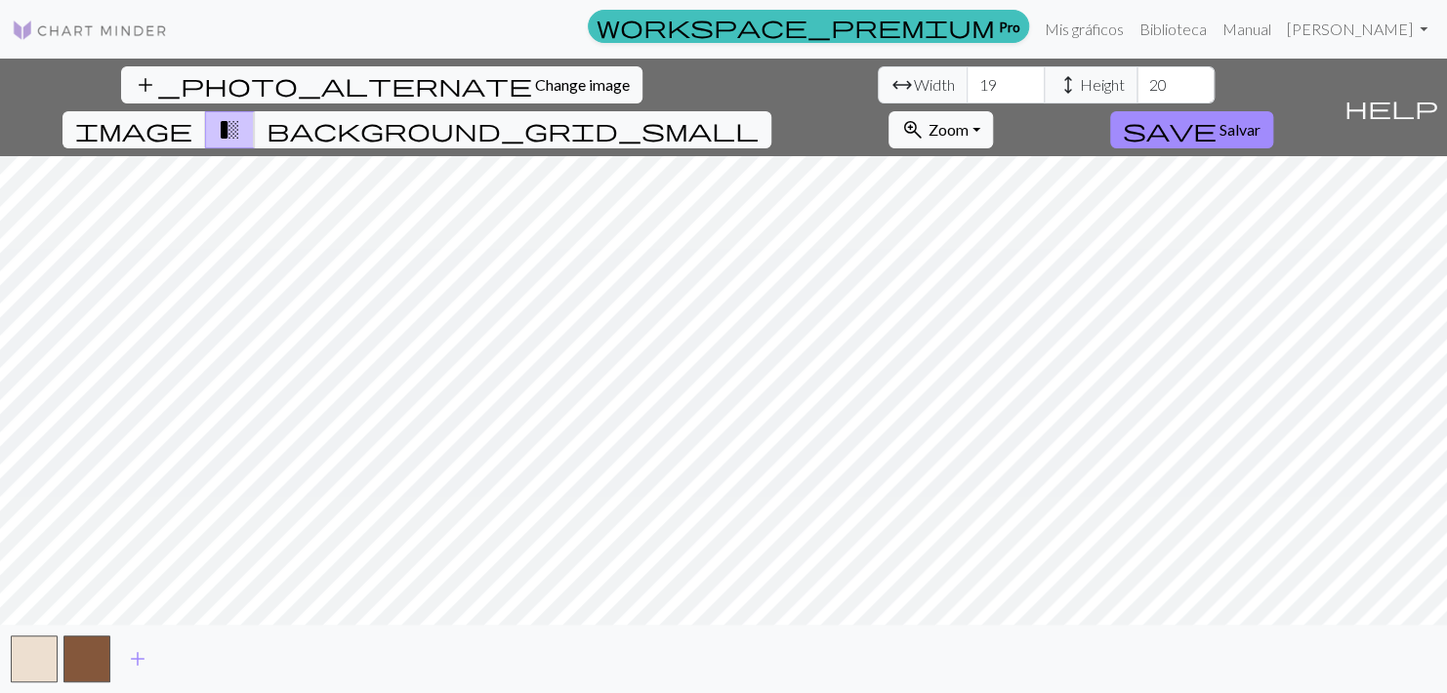
click at [661, 80] on div "add_photo_alternate Change image arrow_range Width 19 height Height 20 image tr…" at bounding box center [668, 108] width 1336 height 98
click at [1137, 87] on input "20" at bounding box center [1176, 84] width 78 height 37
click at [967, 79] on input "20" at bounding box center [1006, 84] width 78 height 37
click at [967, 79] on input "21" at bounding box center [1006, 84] width 78 height 37
click at [967, 79] on input "22" at bounding box center [1006, 84] width 78 height 37
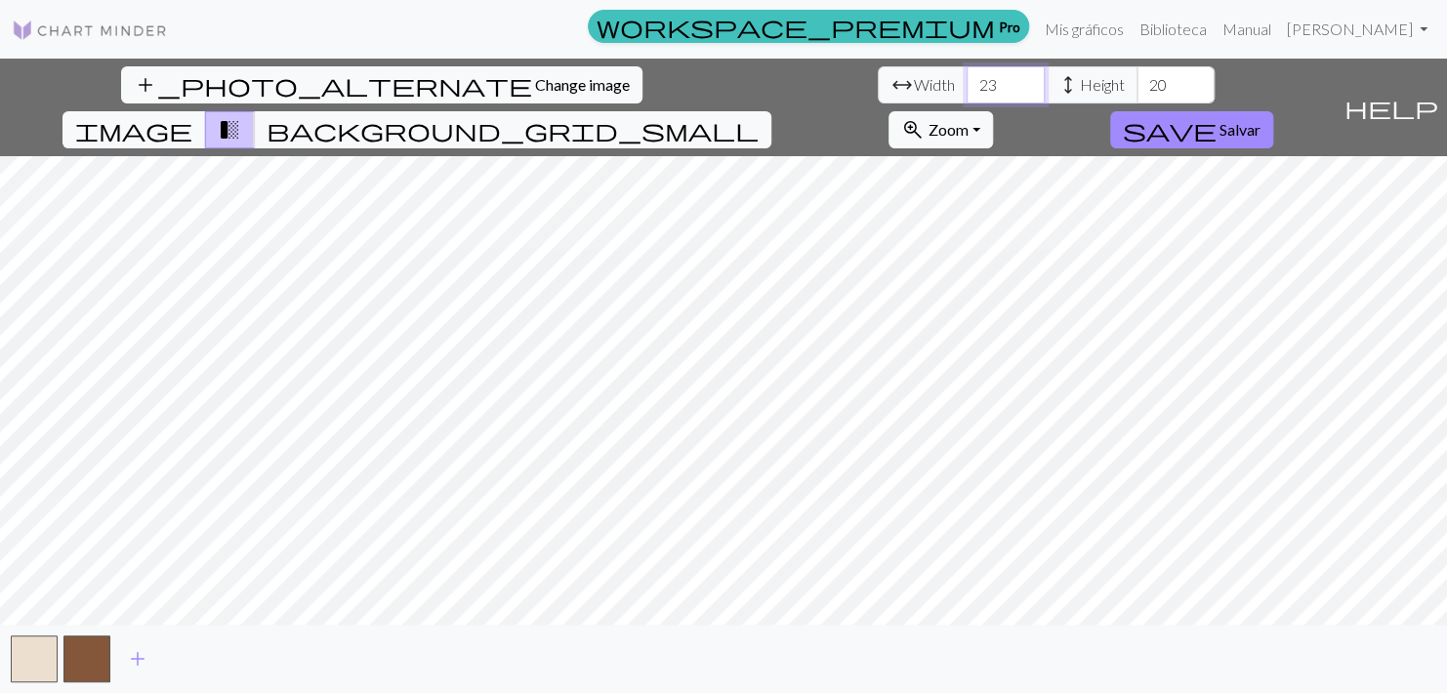
click at [967, 79] on input "23" at bounding box center [1006, 84] width 78 height 37
click at [967, 79] on input "24" at bounding box center [1006, 84] width 78 height 37
click at [967, 79] on input "25" at bounding box center [1006, 84] width 78 height 37
click at [967, 79] on input "26" at bounding box center [1006, 84] width 78 height 37
click at [967, 79] on input "27" at bounding box center [1006, 84] width 78 height 37
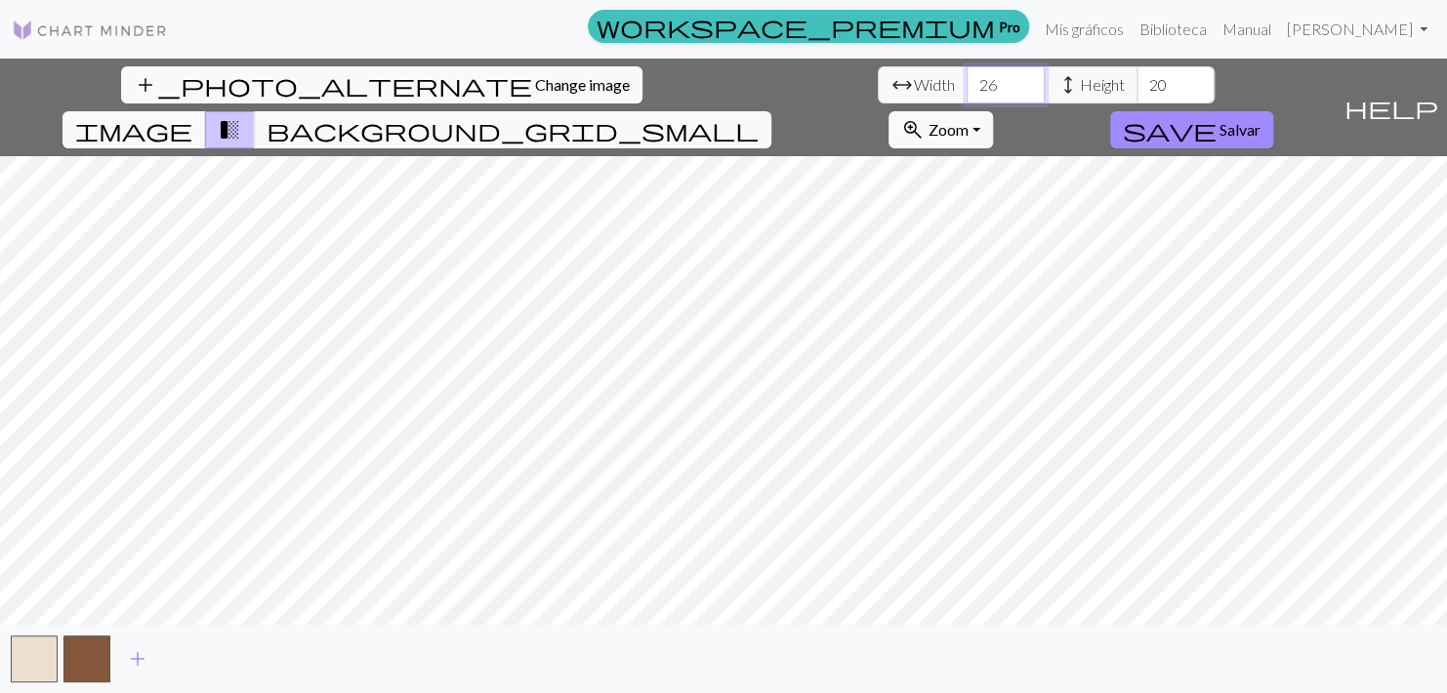
click at [967, 88] on input "26" at bounding box center [1006, 84] width 78 height 37
click at [967, 88] on input "25" at bounding box center [1006, 84] width 78 height 37
click at [967, 88] on input "24" at bounding box center [1006, 84] width 78 height 37
click at [967, 88] on input "23" at bounding box center [1006, 84] width 78 height 37
click at [967, 88] on input "22" at bounding box center [1006, 84] width 78 height 37
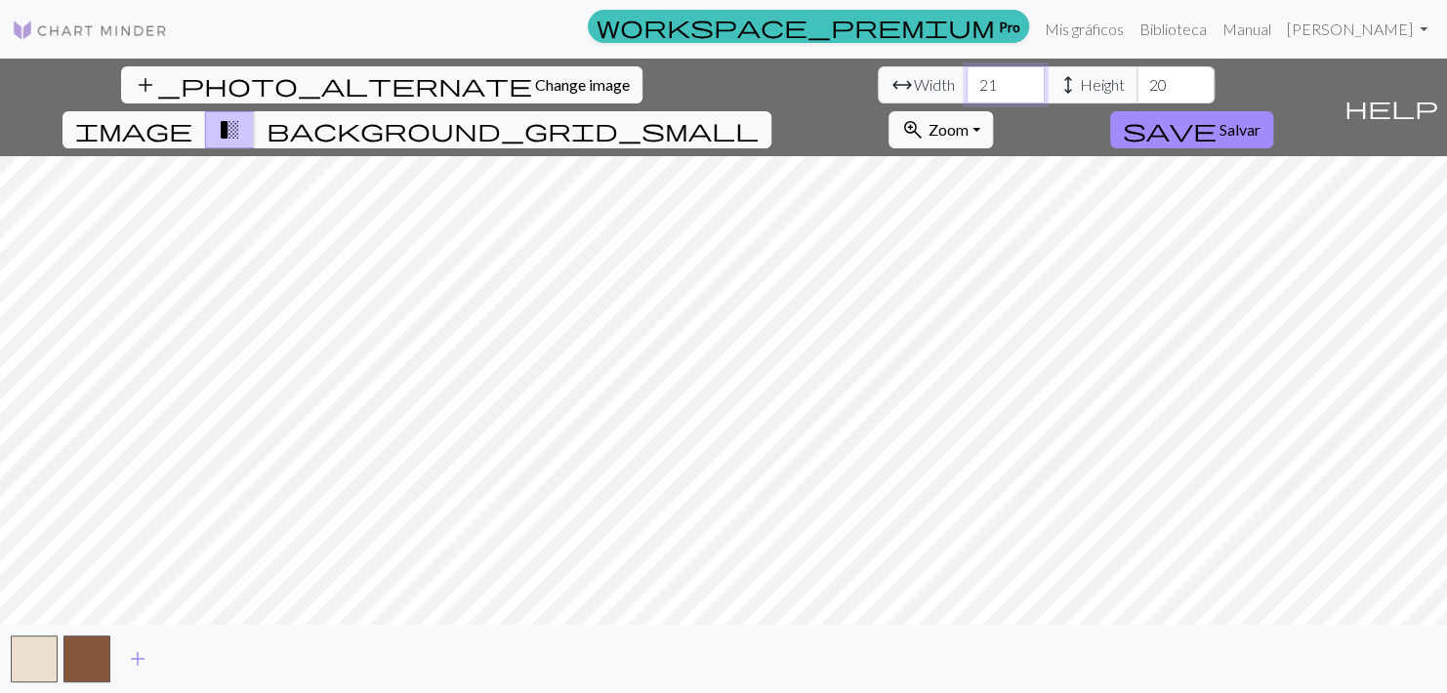
click at [967, 88] on input "21" at bounding box center [1006, 84] width 78 height 37
click at [967, 88] on input "20" at bounding box center [1006, 84] width 78 height 37
click at [967, 88] on input "19" at bounding box center [1006, 84] width 78 height 37
type input "20"
click at [967, 73] on input "20" at bounding box center [1006, 84] width 78 height 37
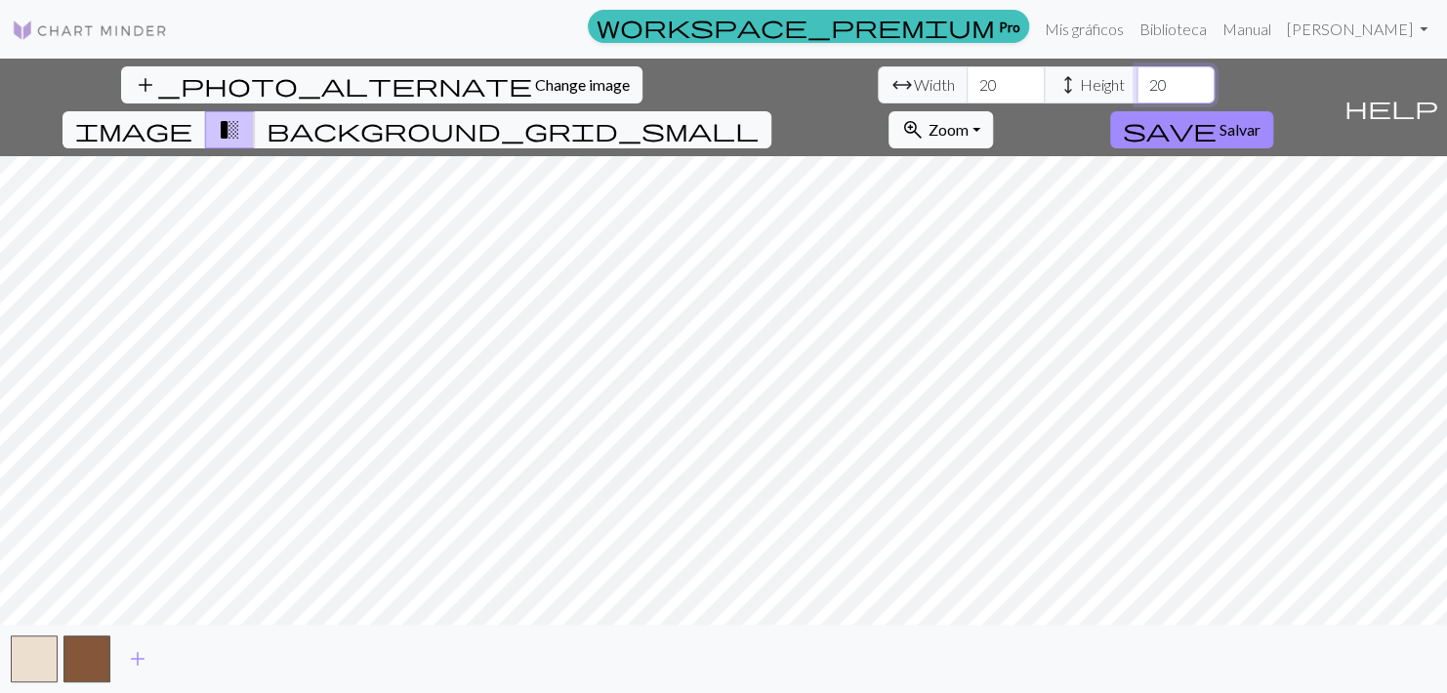
click at [1137, 100] on input "20" at bounding box center [1176, 84] width 78 height 37
click at [1137, 81] on input "21" at bounding box center [1176, 84] width 78 height 37
type input "20"
click at [1137, 91] on input "20" at bounding box center [1176, 84] width 78 height 37
click at [76, 659] on button "button" at bounding box center [86, 659] width 47 height 47
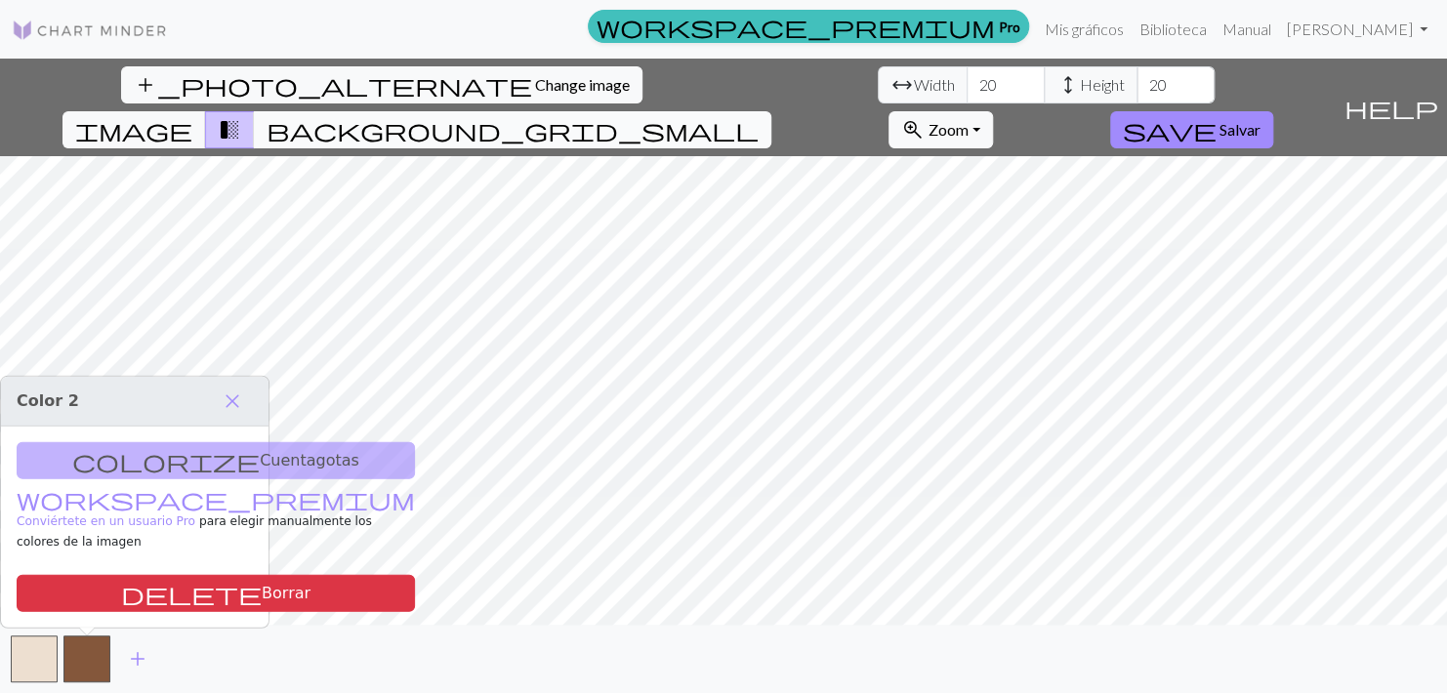
click at [759, 116] on span "background_grid_small" at bounding box center [513, 129] width 492 height 27
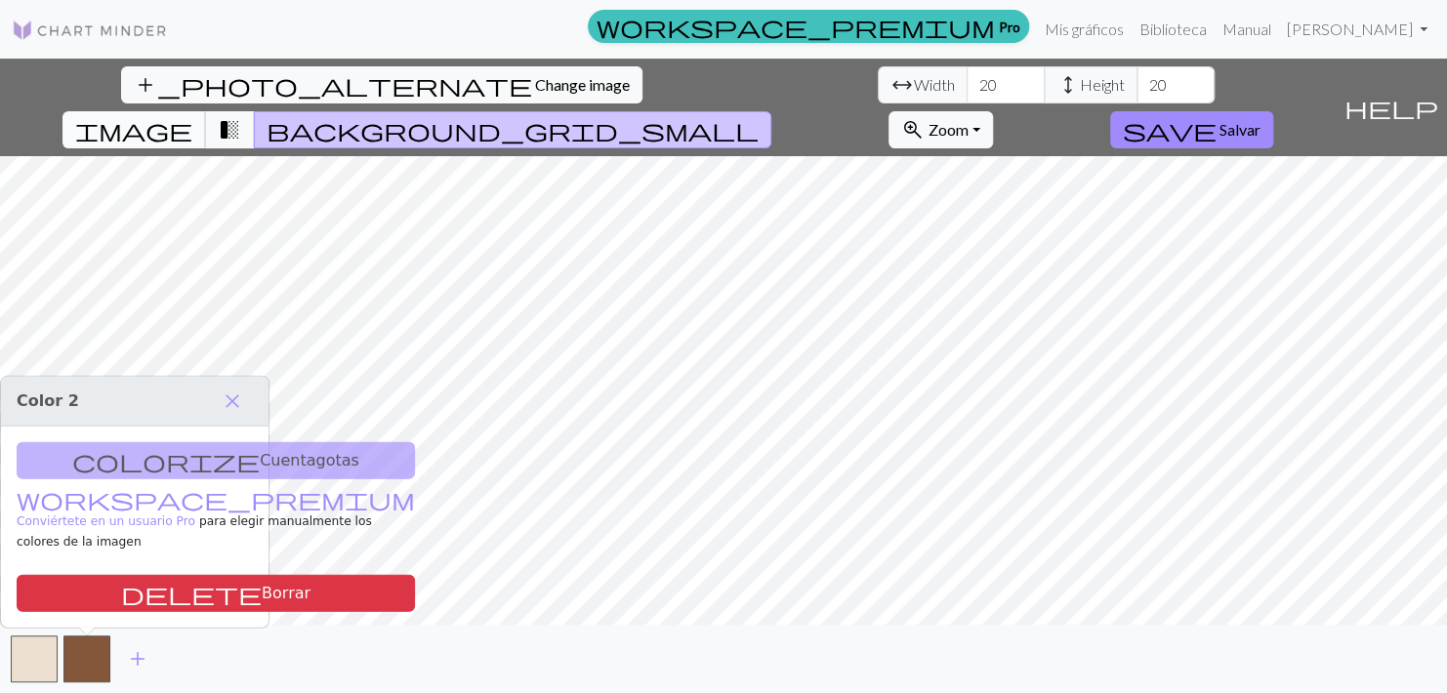
click at [192, 116] on span "image" at bounding box center [133, 129] width 117 height 27
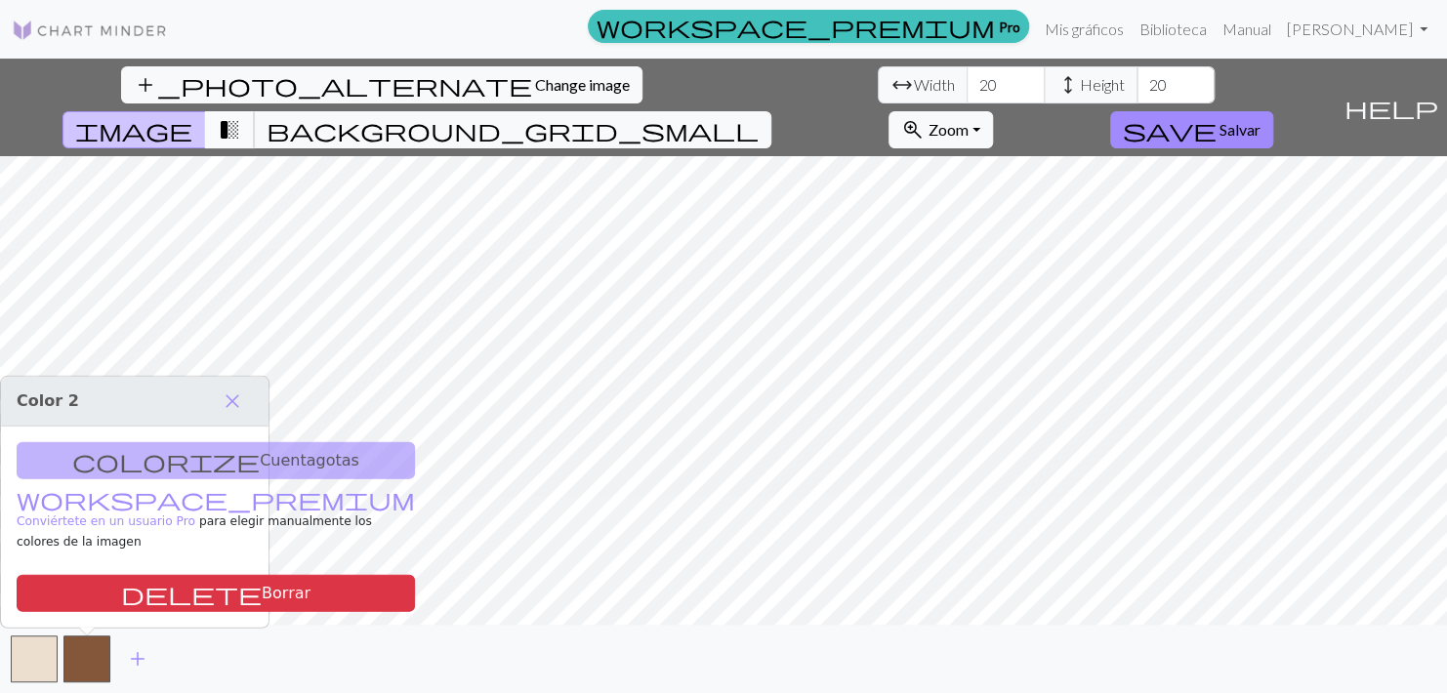
click at [241, 116] on span "transition_fade" at bounding box center [229, 129] width 23 height 27
click at [759, 116] on span "background_grid_small" at bounding box center [513, 129] width 492 height 27
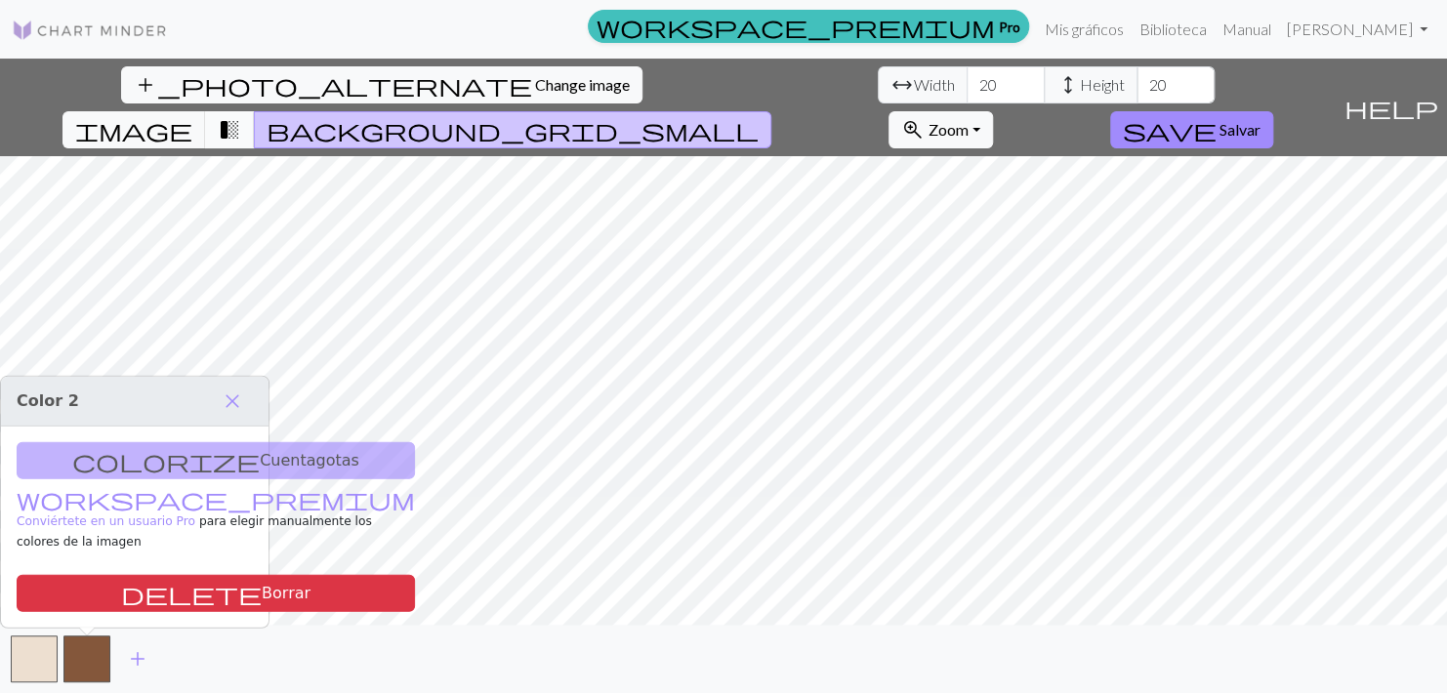
click at [241, 116] on span "transition_fade" at bounding box center [229, 129] width 23 height 27
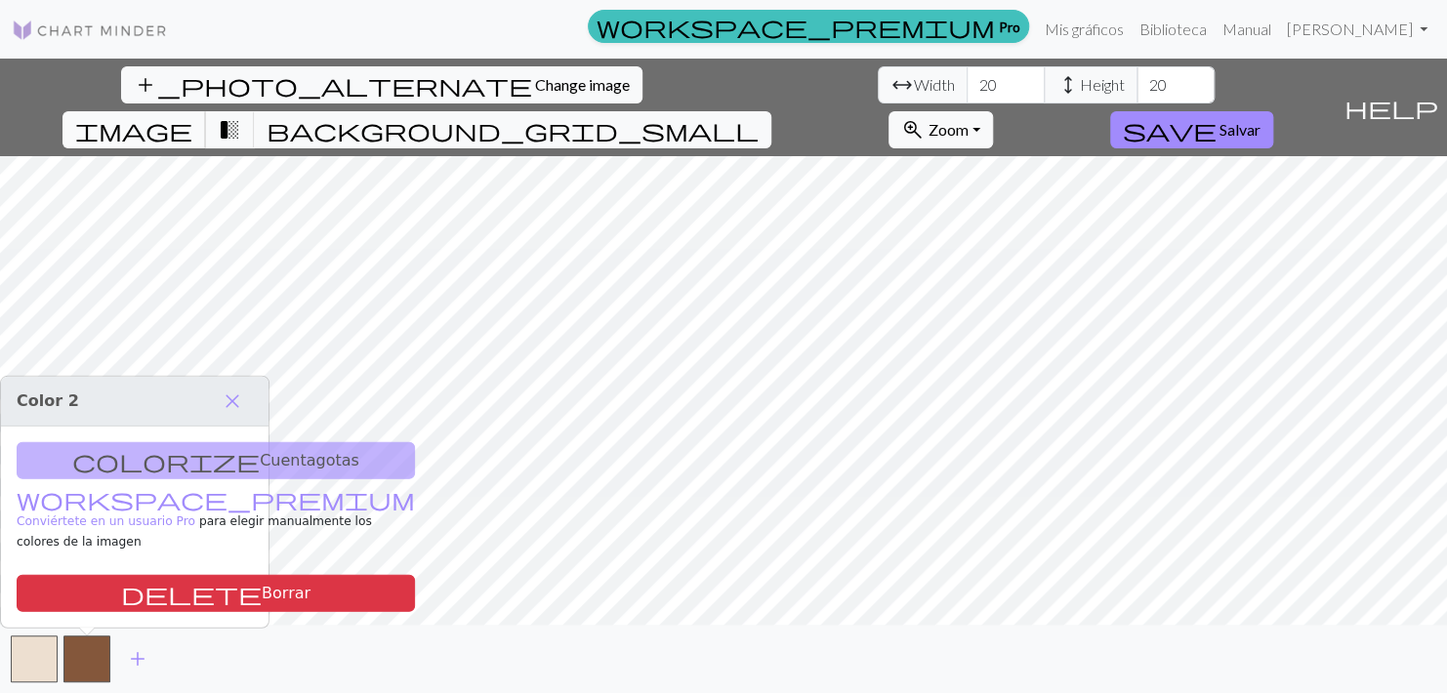
click at [192, 116] on span "image" at bounding box center [133, 129] width 117 height 27
click at [142, 658] on span "add" at bounding box center [137, 658] width 23 height 27
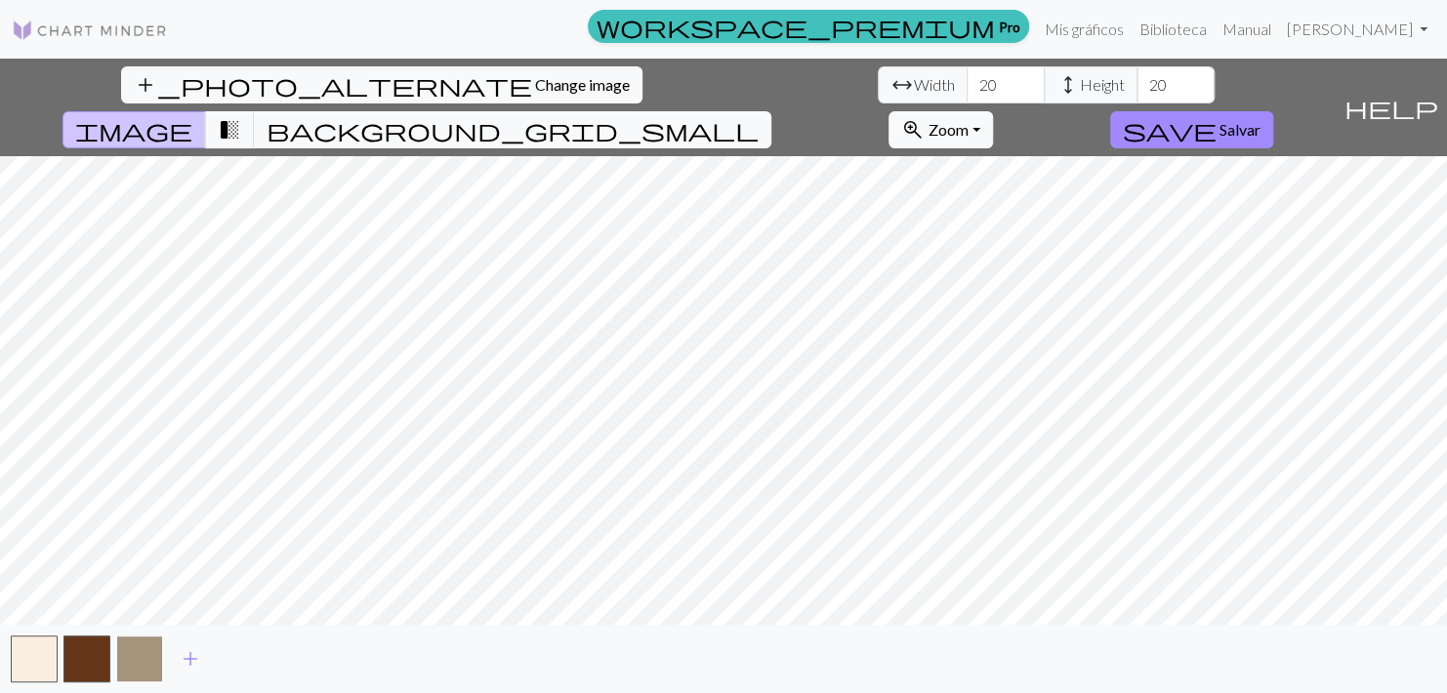
click at [121, 667] on button "button" at bounding box center [139, 659] width 47 height 47
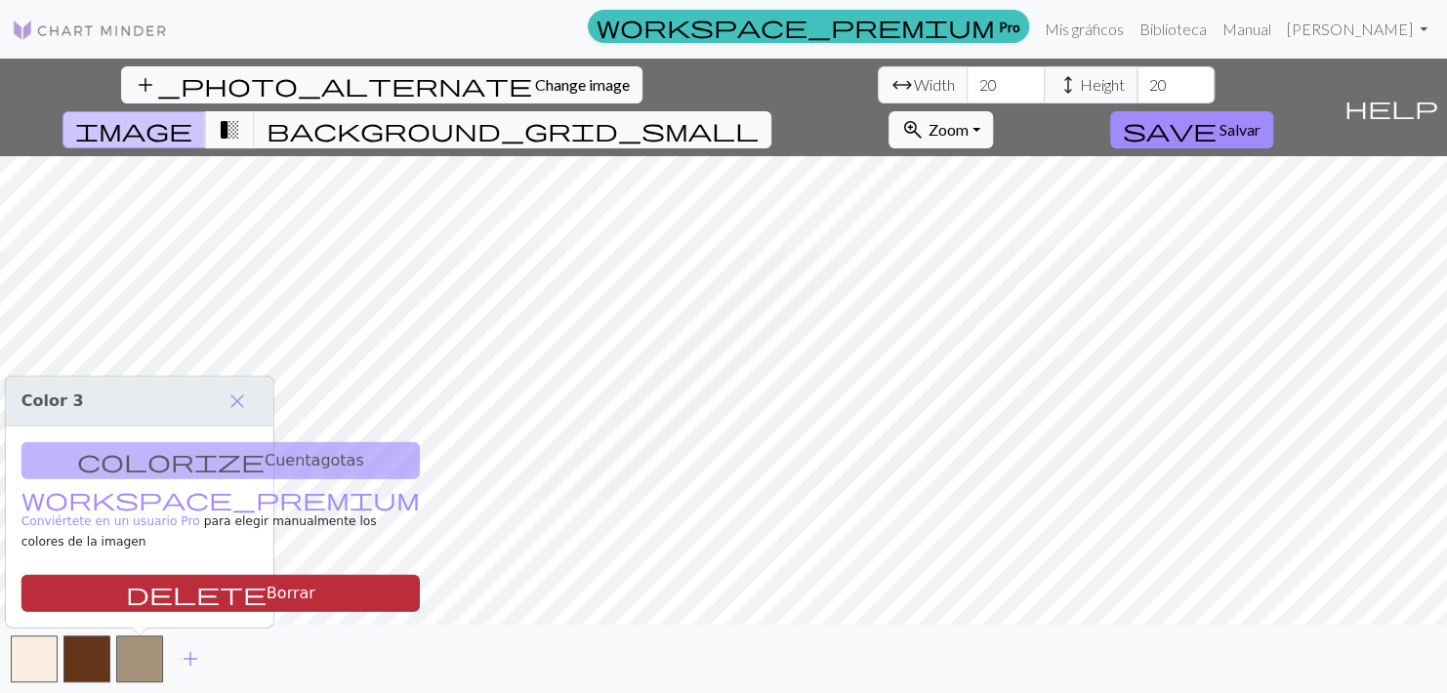
click at [267, 596] on font "Borrar" at bounding box center [291, 593] width 49 height 19
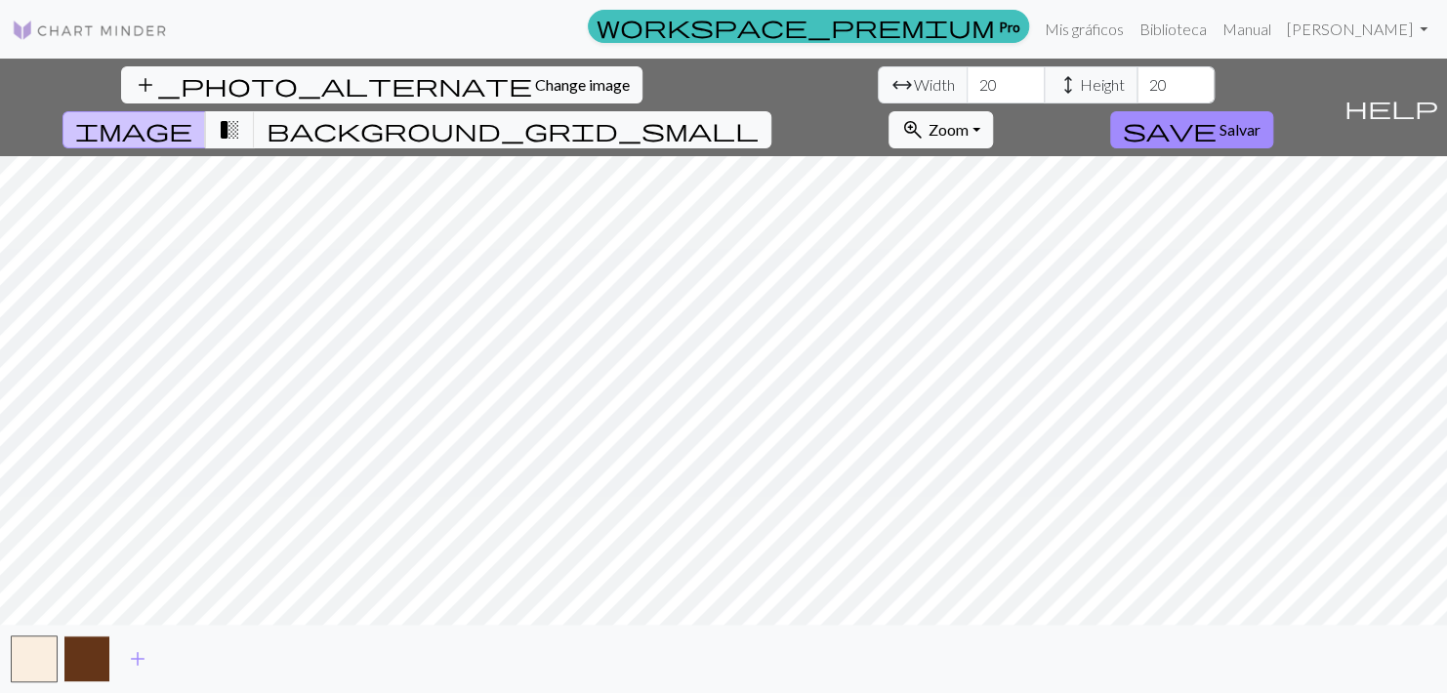
click at [71, 663] on button "button" at bounding box center [86, 659] width 47 height 47
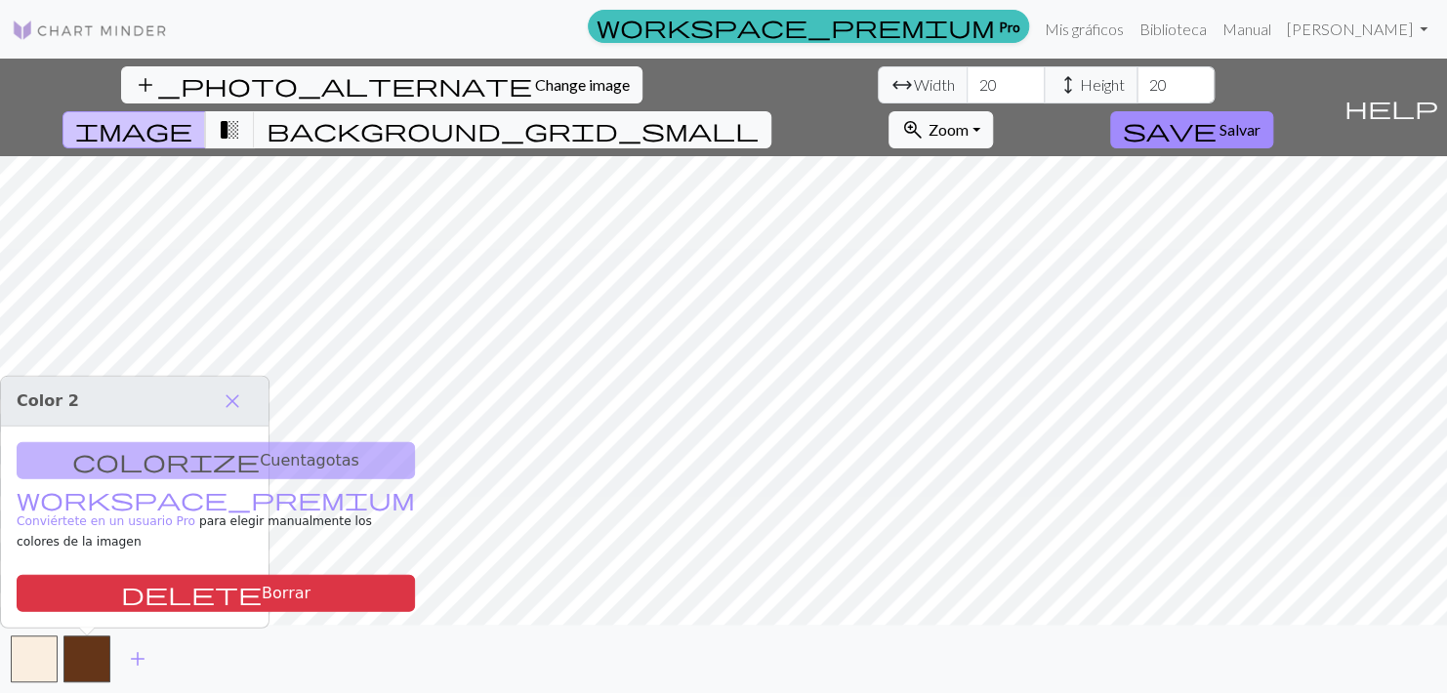
click at [117, 480] on div "colorize Cuentagotas workspace_premium Conviértete en un usuario Pro para elegi…" at bounding box center [135, 527] width 268 height 201
click at [33, 659] on button "button" at bounding box center [34, 659] width 47 height 47
click at [255, 111] on button "transition_fade" at bounding box center [230, 129] width 50 height 37
click at [759, 116] on span "background_grid_small" at bounding box center [513, 129] width 492 height 27
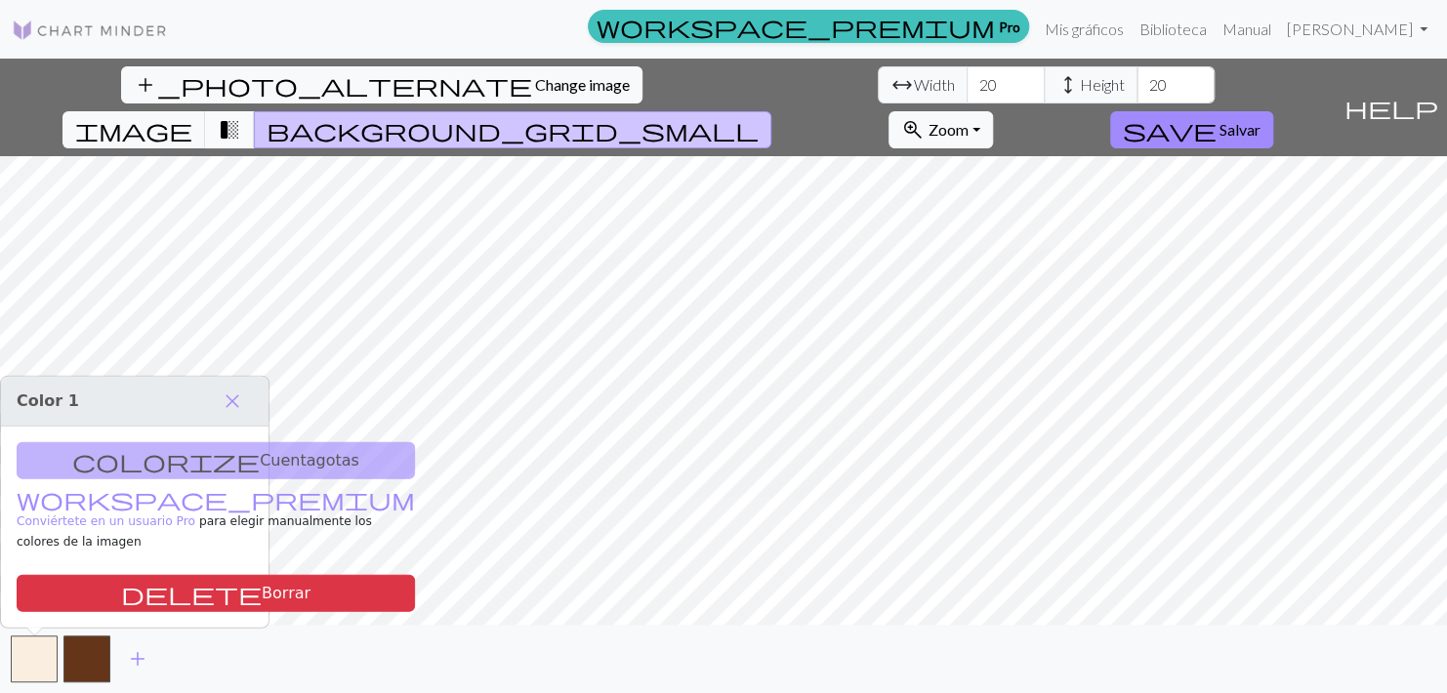
click at [255, 111] on button "transition_fade" at bounding box center [230, 129] width 50 height 37
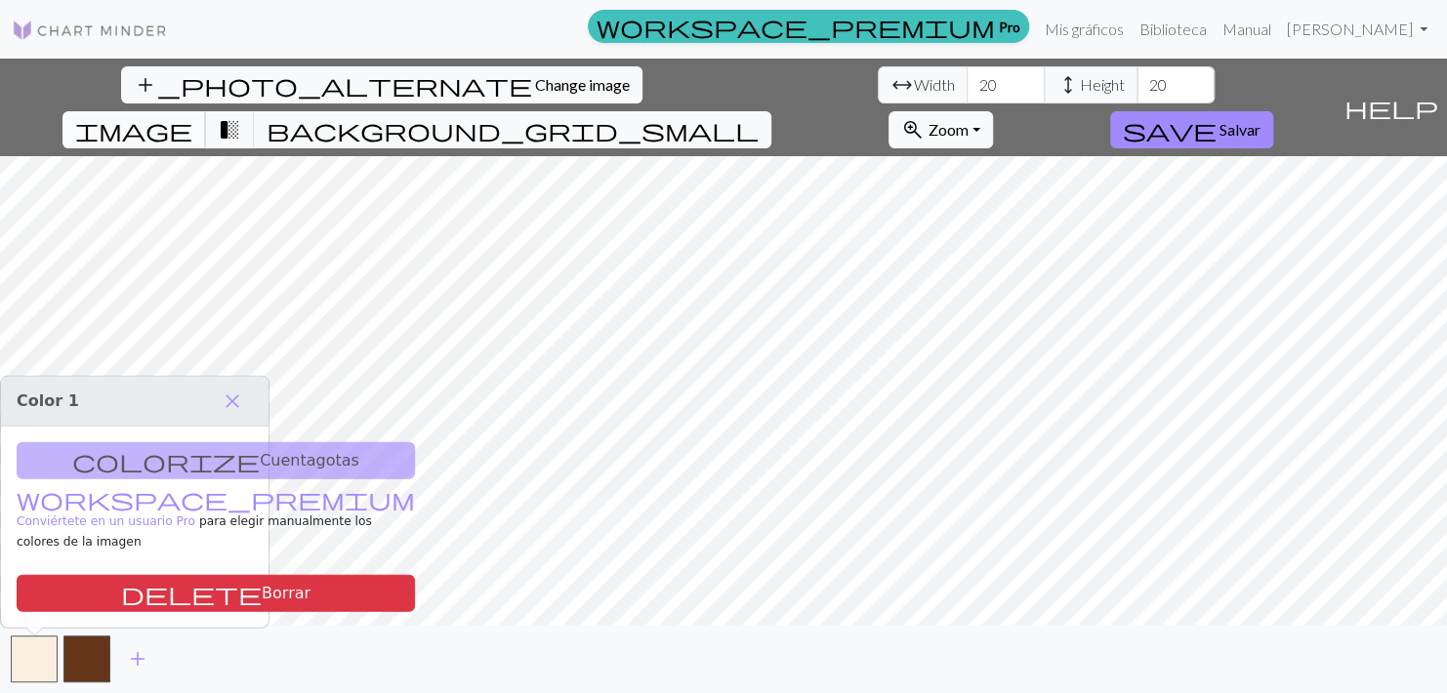
click at [206, 111] on button "image" at bounding box center [134, 129] width 144 height 37
click at [55, 13] on link at bounding box center [90, 29] width 156 height 35
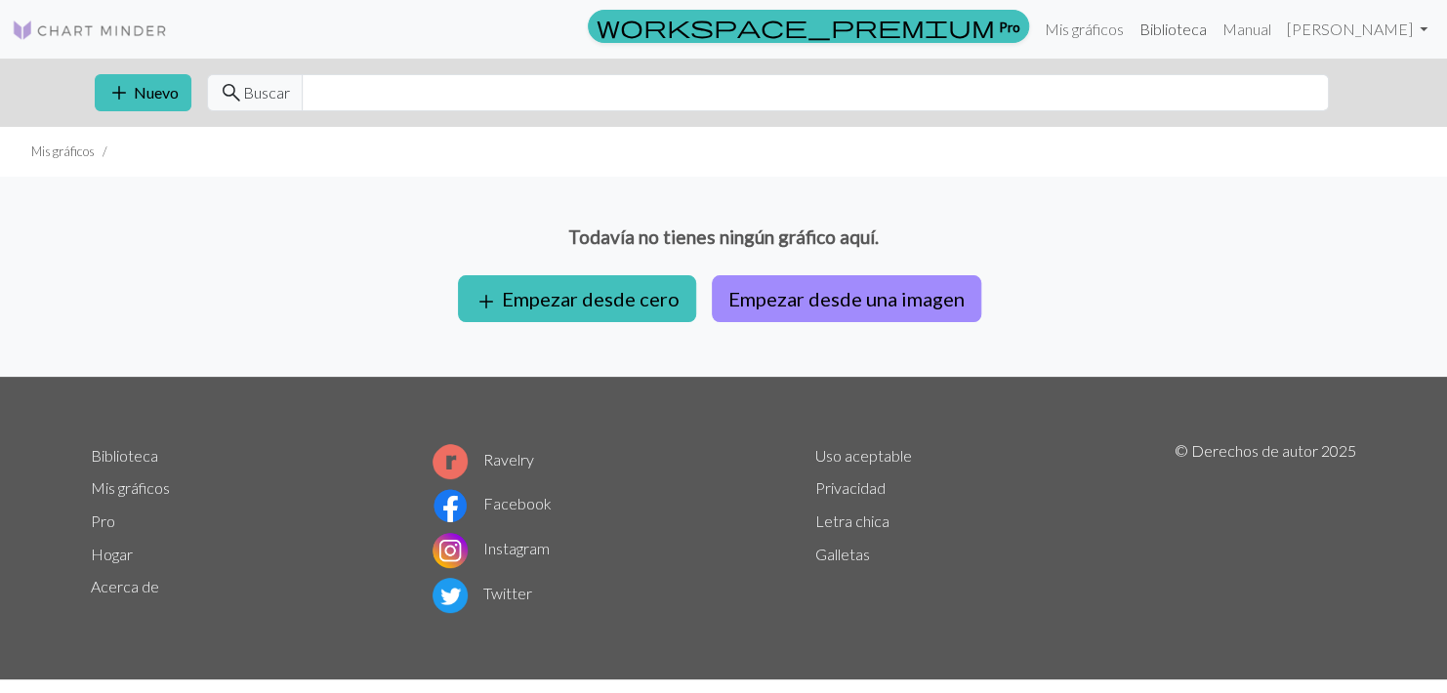
click at [1140, 33] on link "Biblioteca" at bounding box center [1173, 29] width 83 height 39
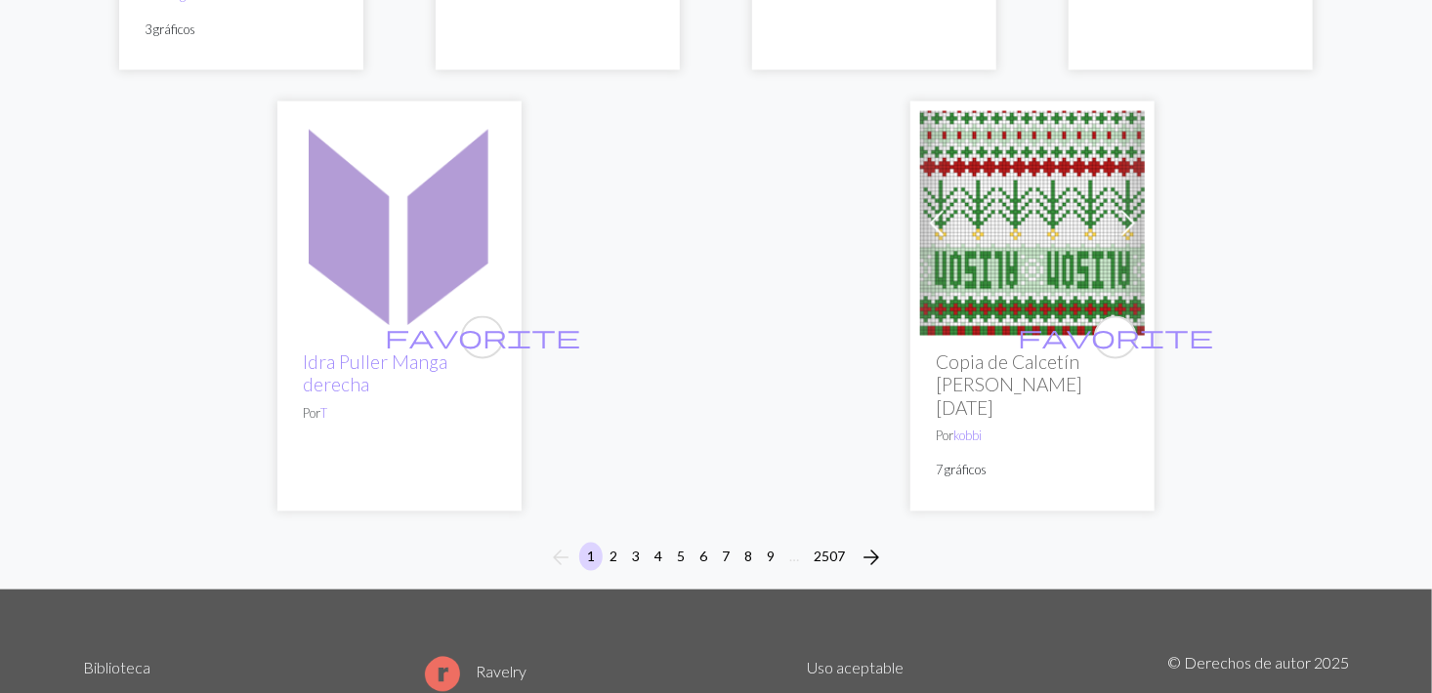
scroll to position [5171, 0]
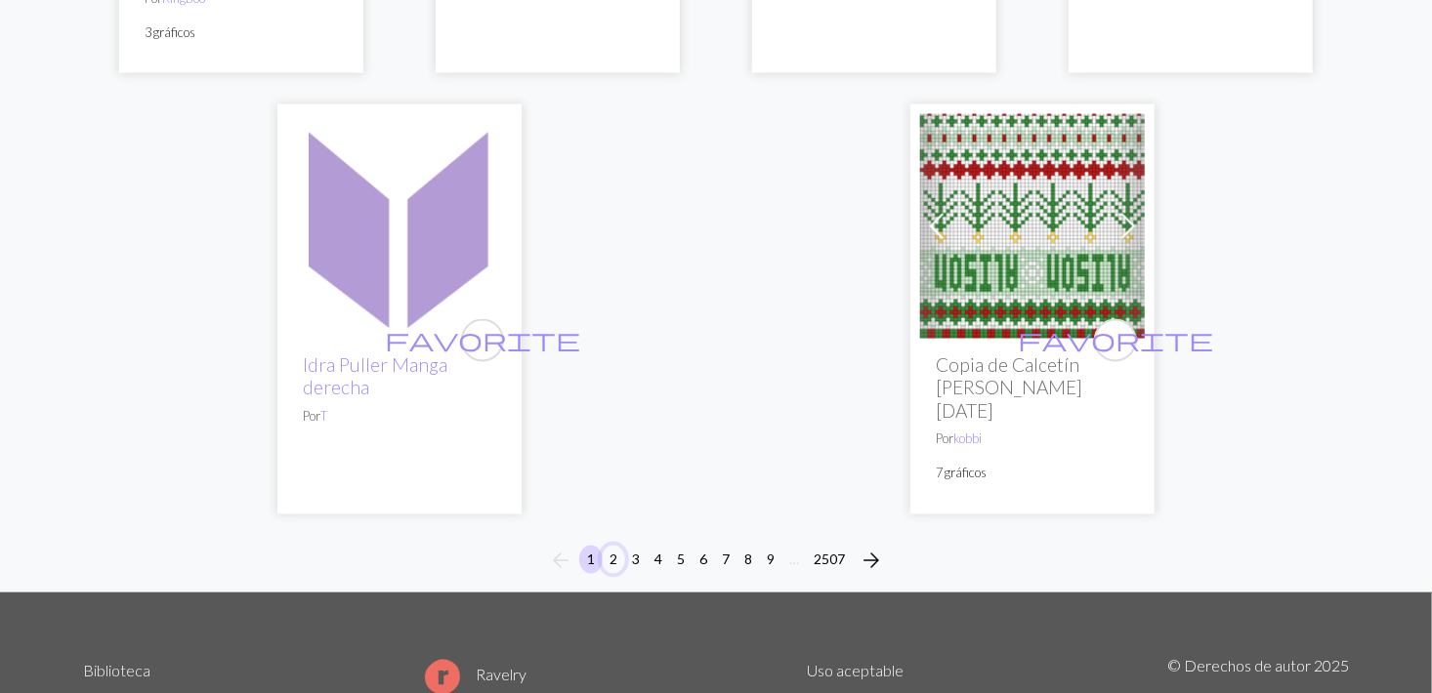
click at [614, 546] on button "2" at bounding box center [613, 560] width 23 height 28
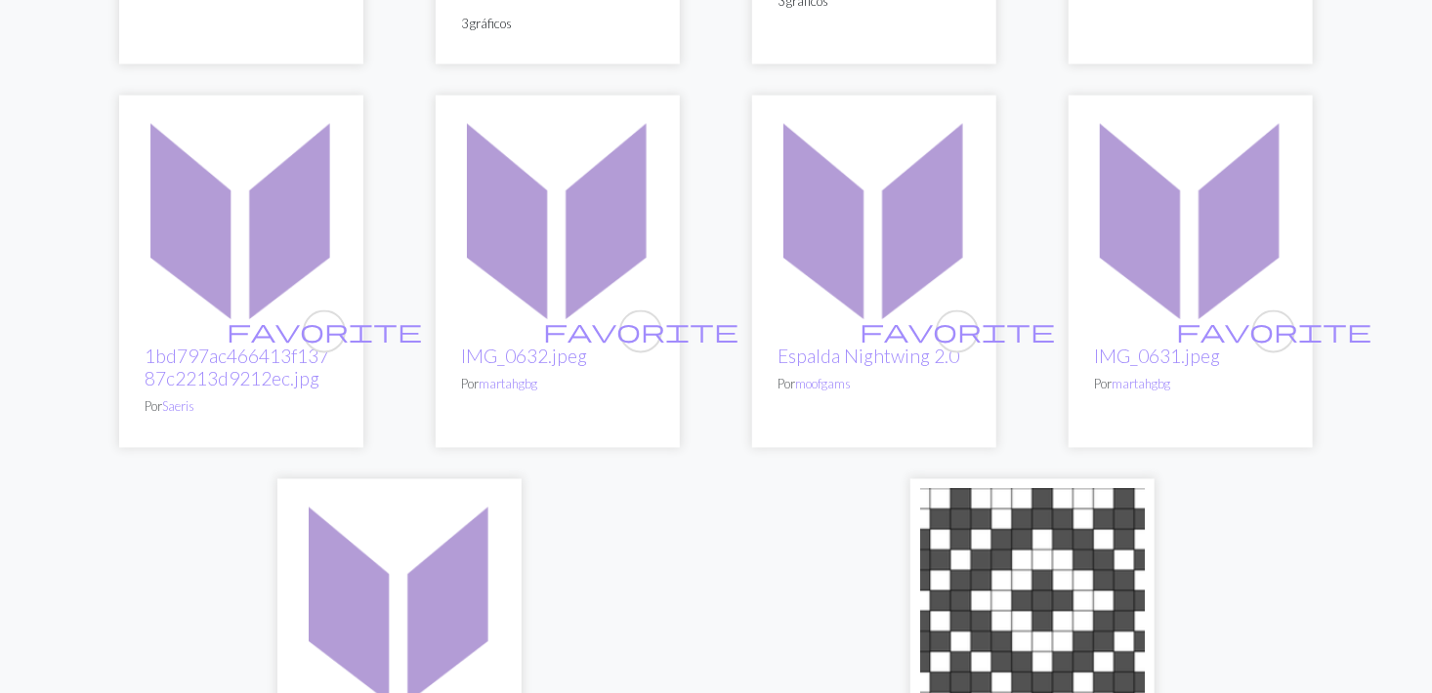
scroll to position [5097, 0]
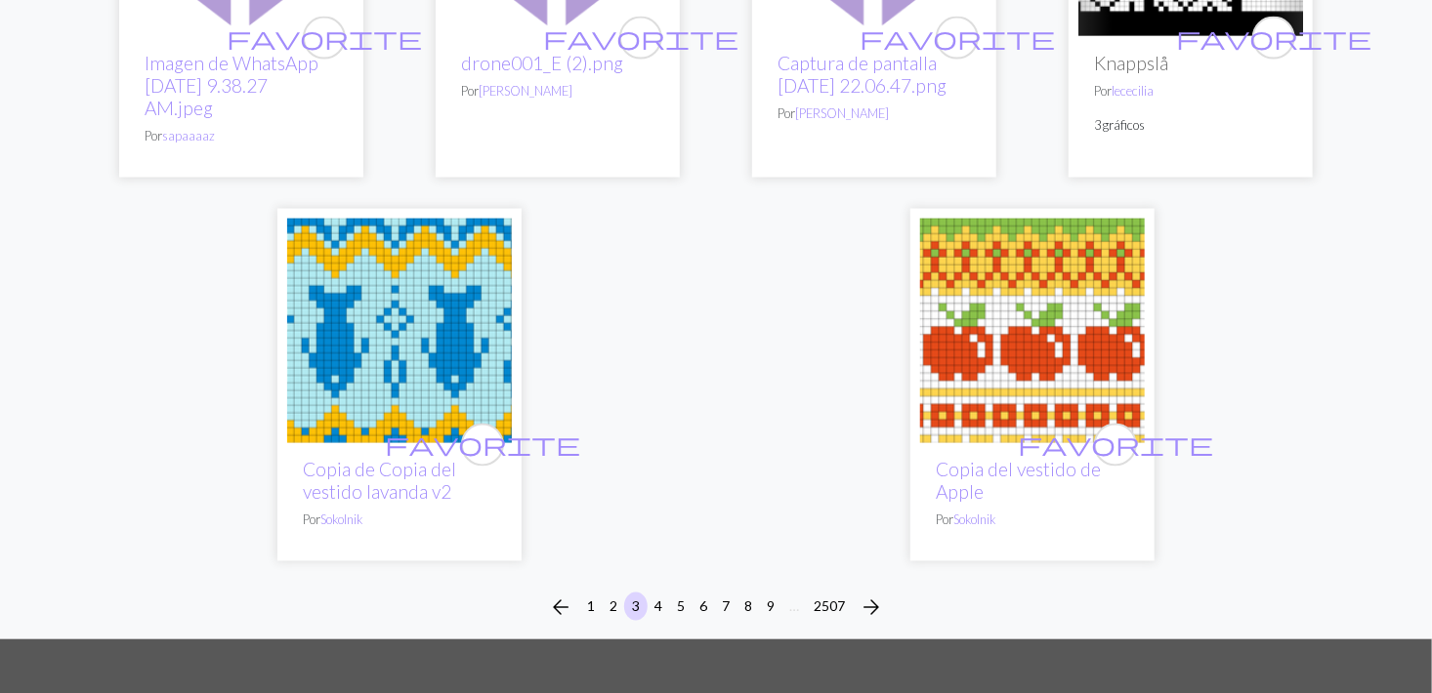
scroll to position [4996, 0]
click at [661, 593] on button "4" at bounding box center [657, 607] width 23 height 28
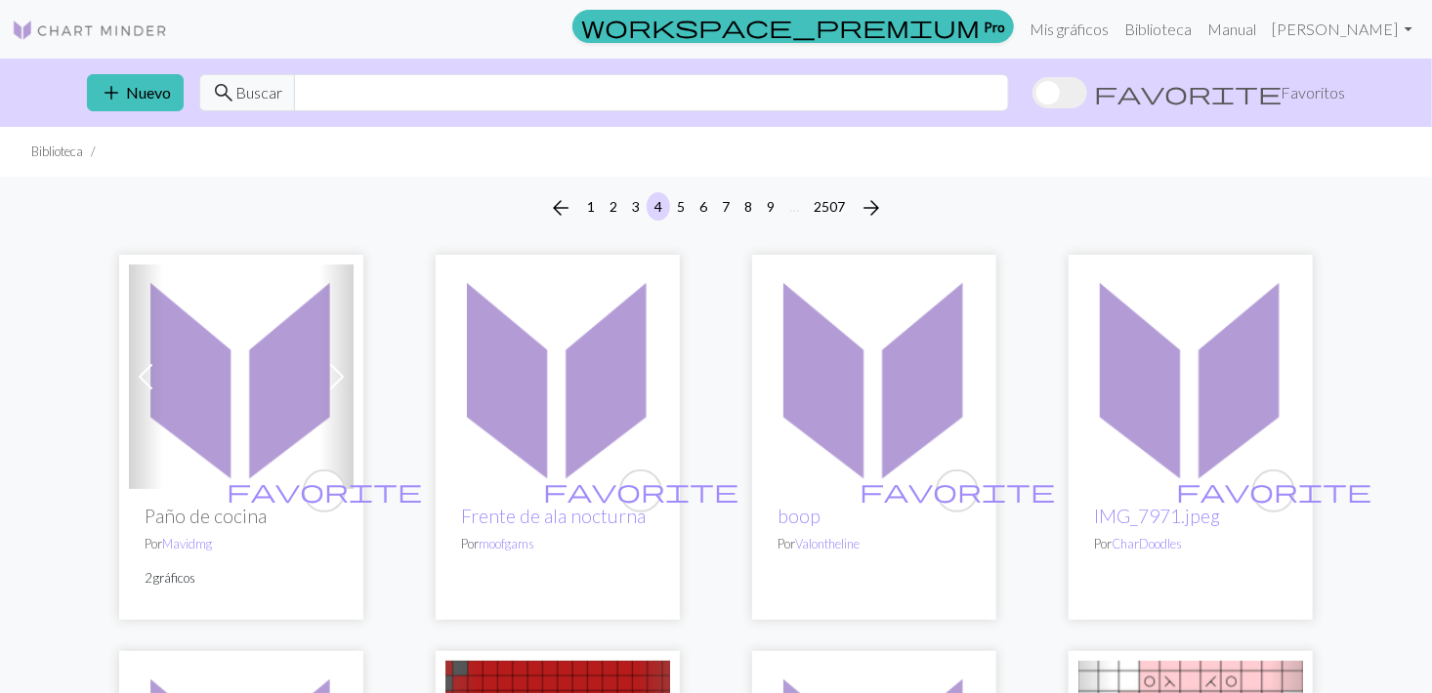
click at [104, 19] on img at bounding box center [90, 30] width 156 height 23
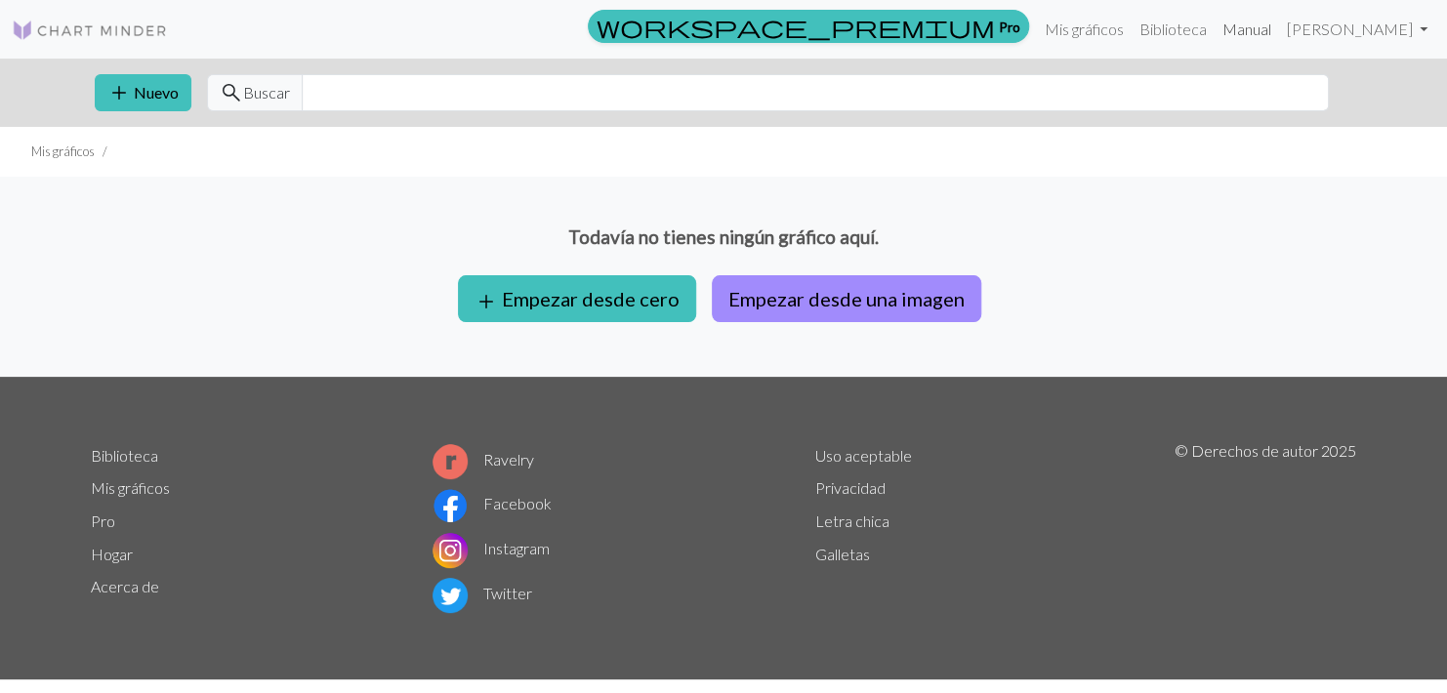
click at [1228, 32] on link "Manual" at bounding box center [1247, 29] width 64 height 39
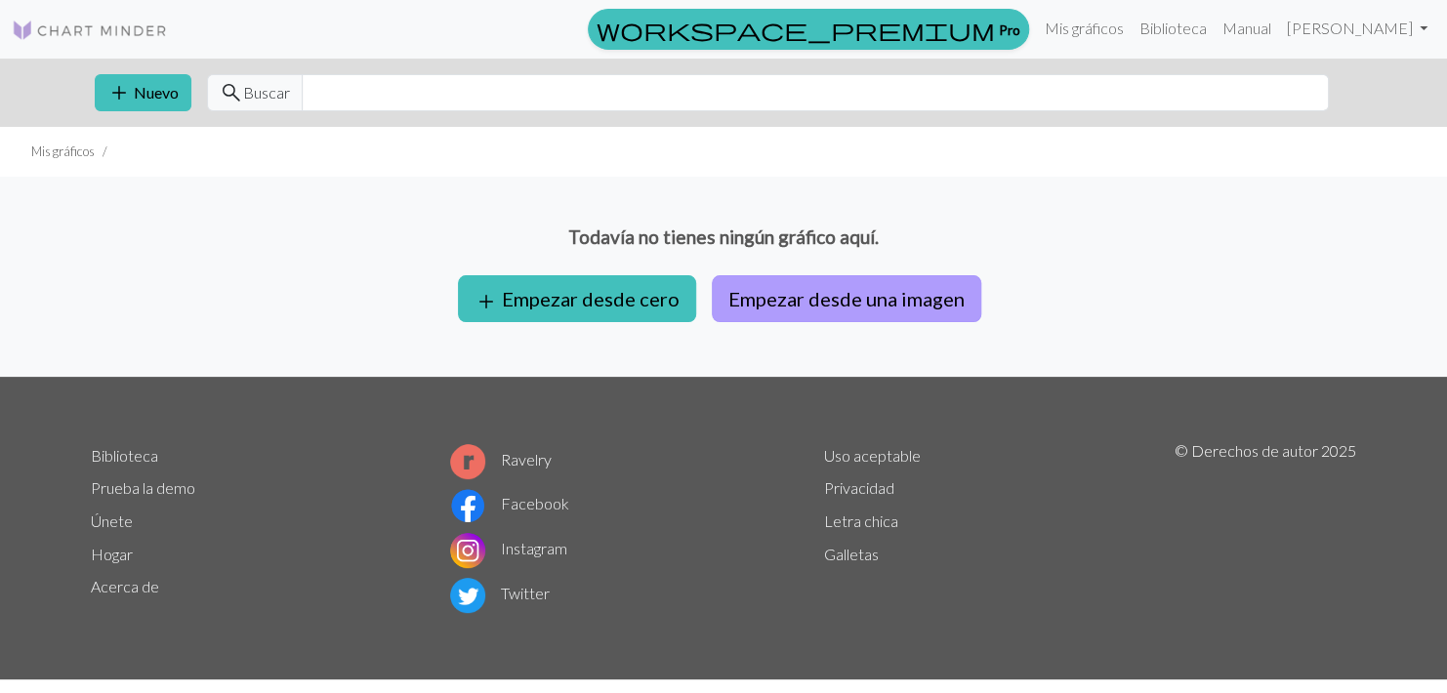
click at [753, 311] on button "Empezar desde una imagen" at bounding box center [847, 298] width 270 height 47
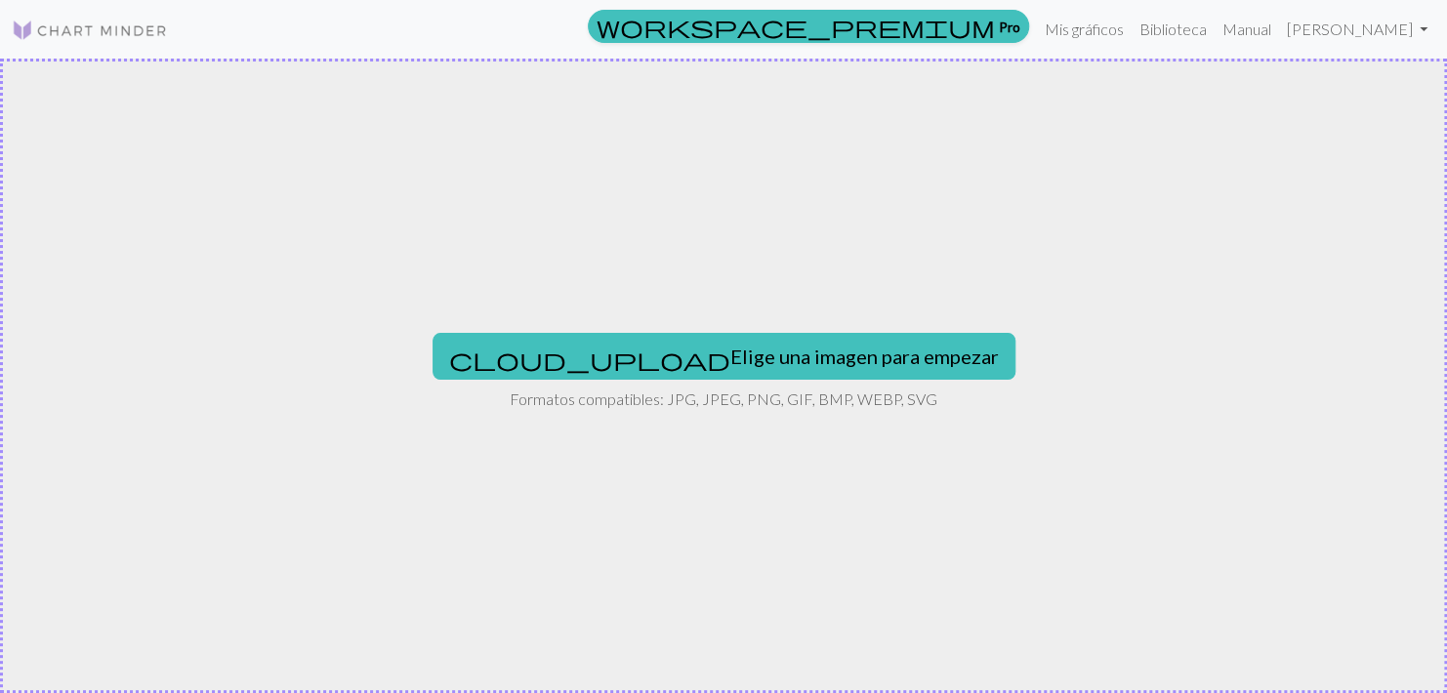
click at [62, 29] on img at bounding box center [90, 30] width 156 height 23
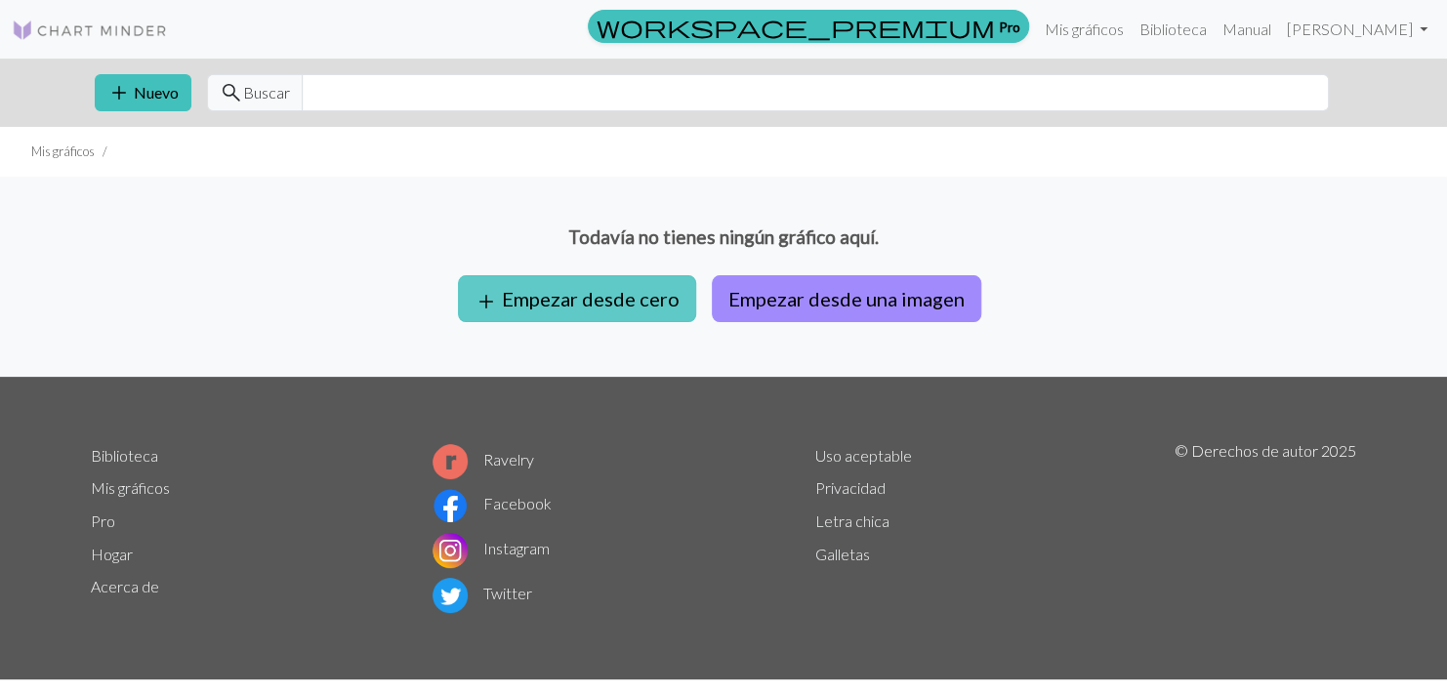
click at [615, 290] on font "Empezar desde cero" at bounding box center [591, 298] width 178 height 23
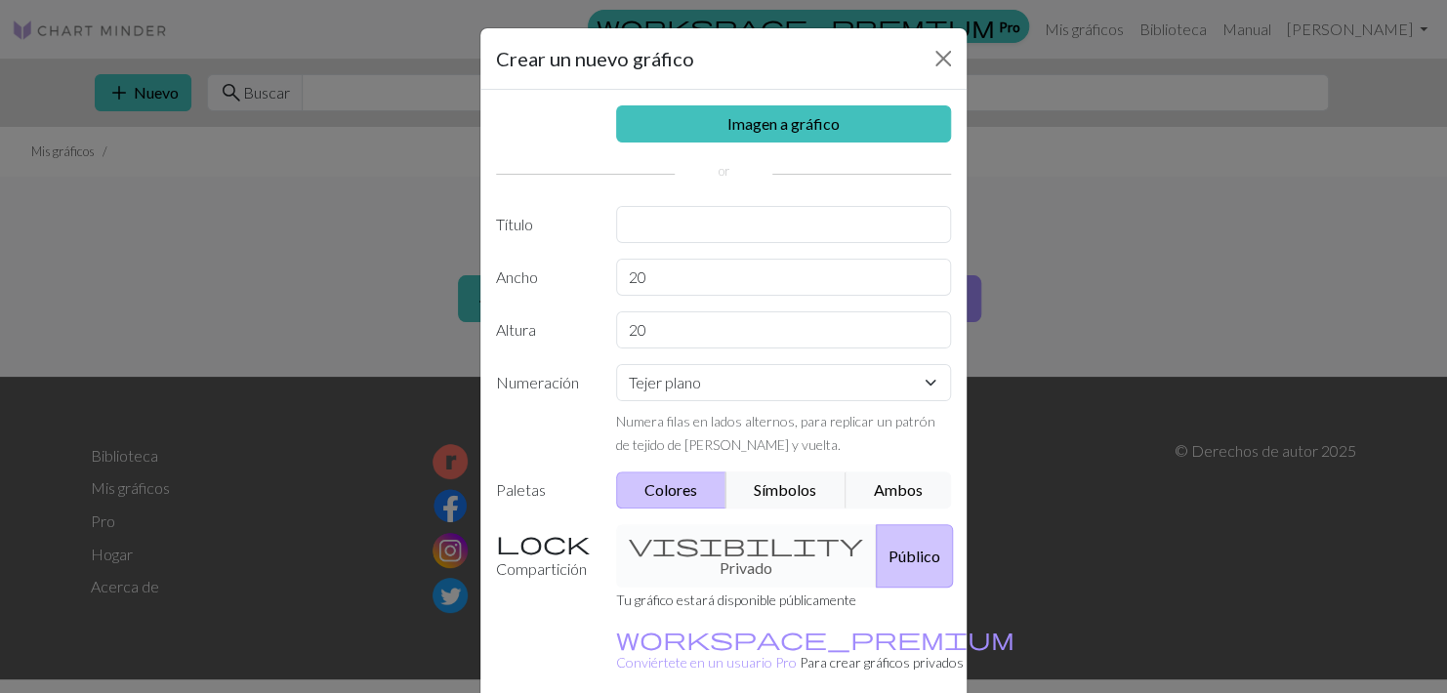
click at [704, 489] on button "Colores" at bounding box center [671, 490] width 111 height 37
click at [787, 497] on button "Símbolos" at bounding box center [786, 490] width 121 height 37
click at [678, 489] on button "Colores" at bounding box center [671, 490] width 111 height 37
drag, startPoint x: 715, startPoint y: 541, endPoint x: 712, endPoint y: 557, distance: 15.9
click at [712, 557] on div "visibility Privado Público" at bounding box center [783, 555] width 359 height 63
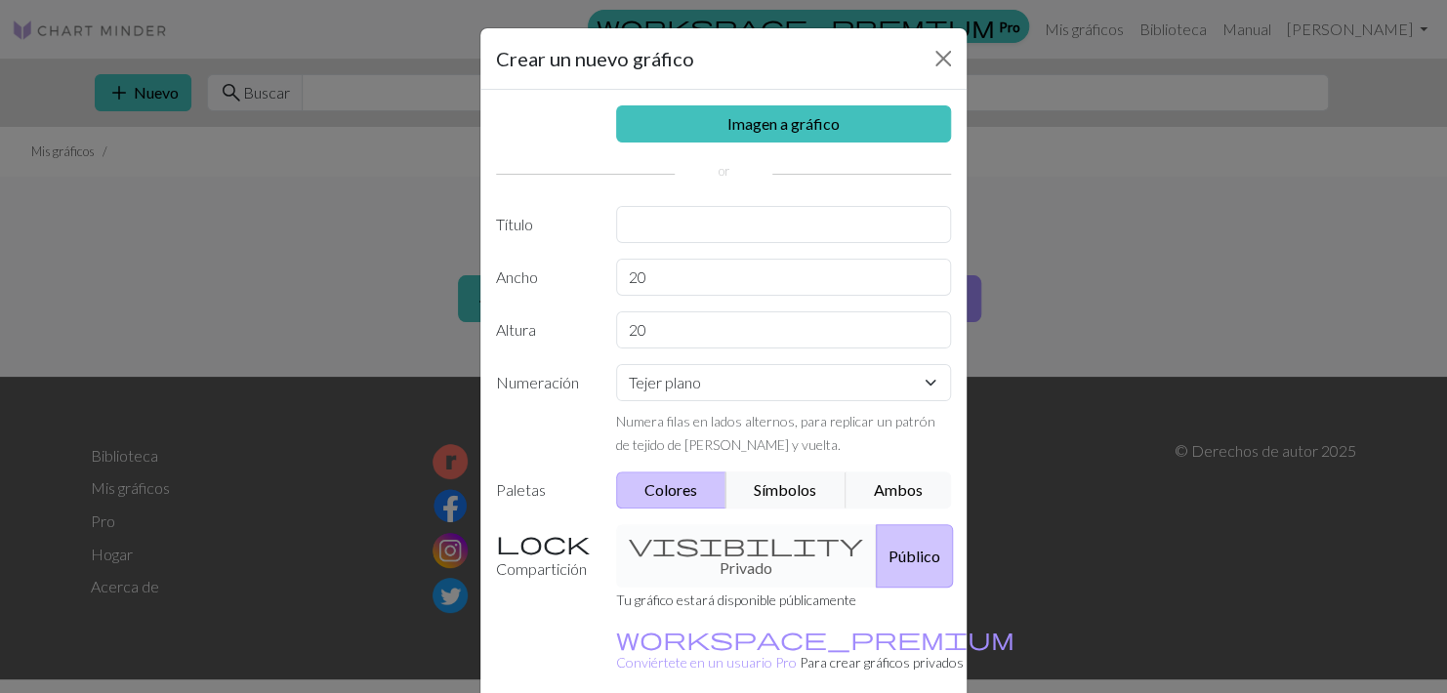
click at [712, 557] on div "visibility Privado Público" at bounding box center [783, 555] width 359 height 63
click at [732, 551] on div "visibility Privado Público" at bounding box center [783, 555] width 359 height 63
click at [770, 487] on button "Símbolos" at bounding box center [786, 490] width 121 height 37
drag, startPoint x: 706, startPoint y: 552, endPoint x: 673, endPoint y: 556, distance: 33.4
click at [673, 556] on div "visibility Privado Público" at bounding box center [783, 555] width 359 height 63
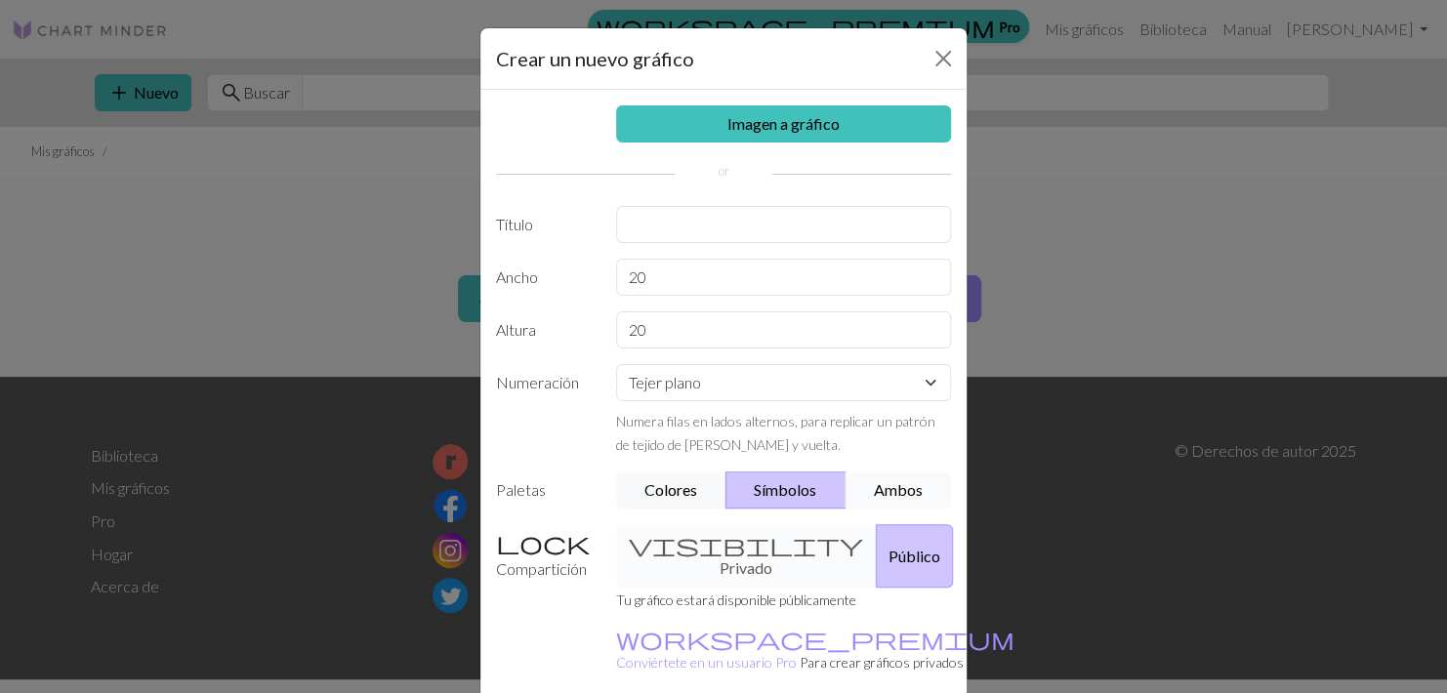
click at [861, 488] on button "Ambos" at bounding box center [899, 490] width 106 height 37
click at [696, 487] on button "Colores" at bounding box center [671, 490] width 111 height 37
click at [708, 233] on input "text" at bounding box center [784, 224] width 336 height 37
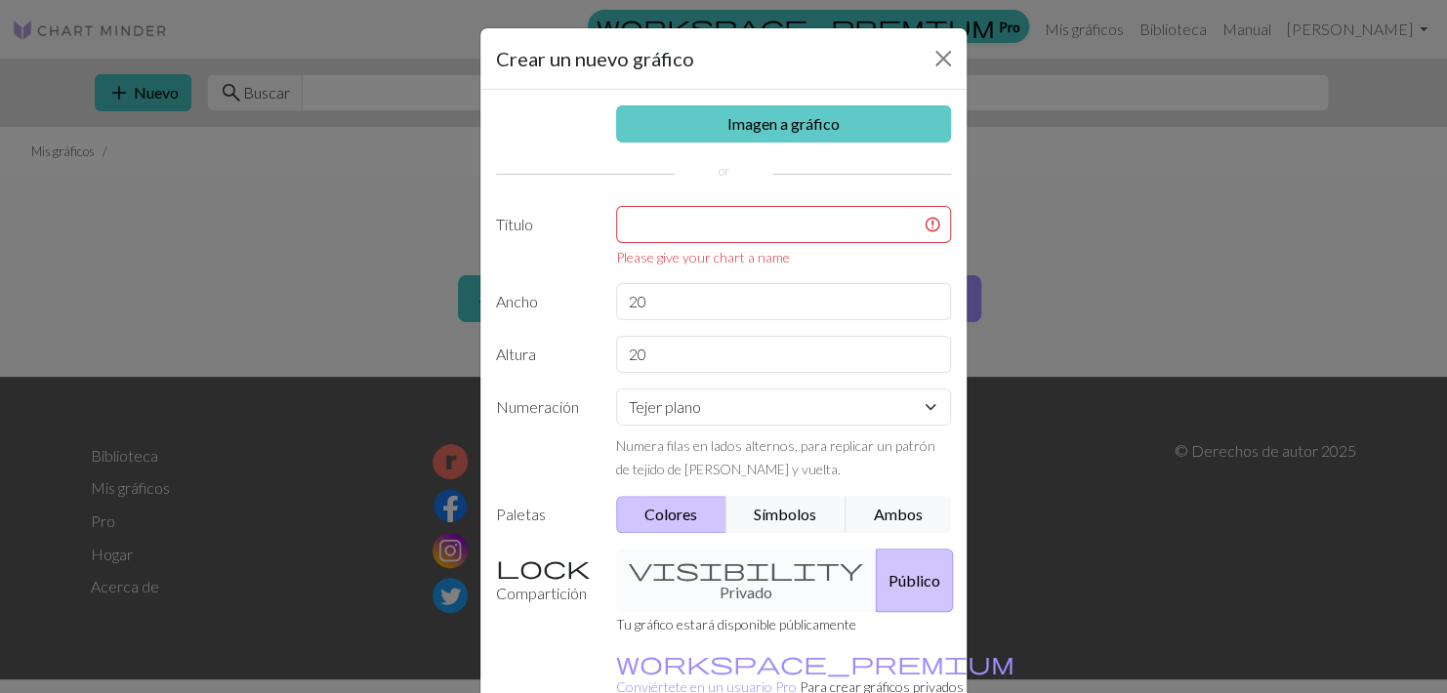
click at [684, 106] on link "Imagen a gráfico" at bounding box center [784, 123] width 336 height 37
